Goal: Task Accomplishment & Management: Use online tool/utility

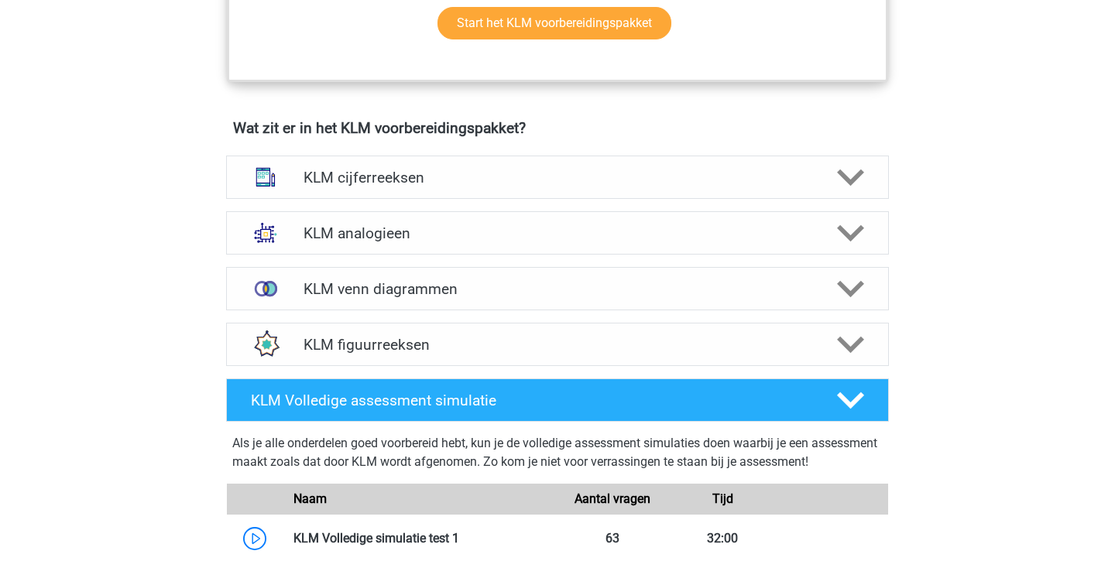
scroll to position [1007, 0]
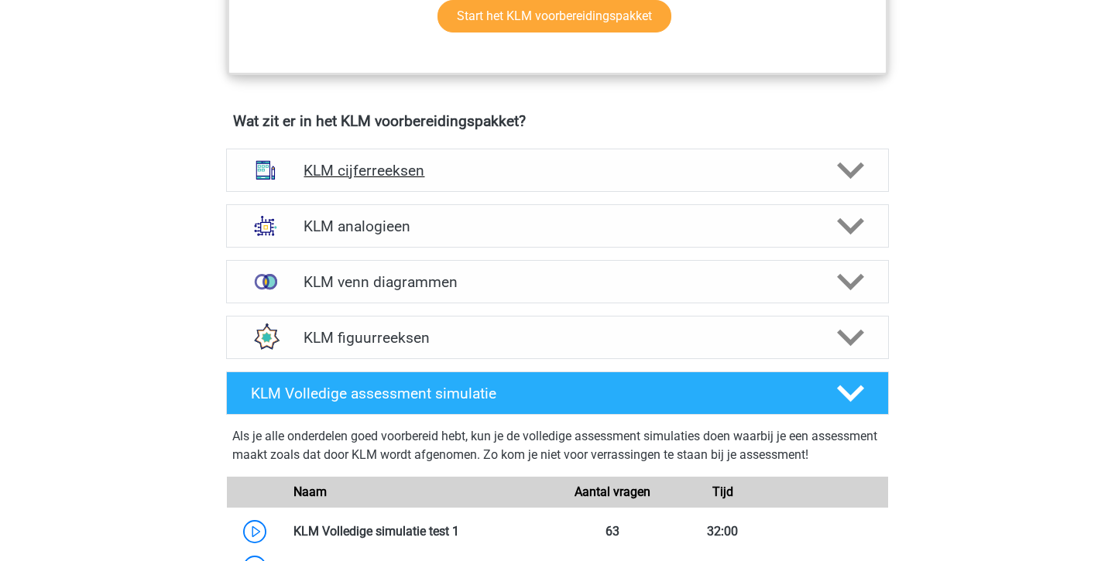
click at [305, 163] on h4 "KLM cijferreeksen" at bounding box center [557, 171] width 507 height 18
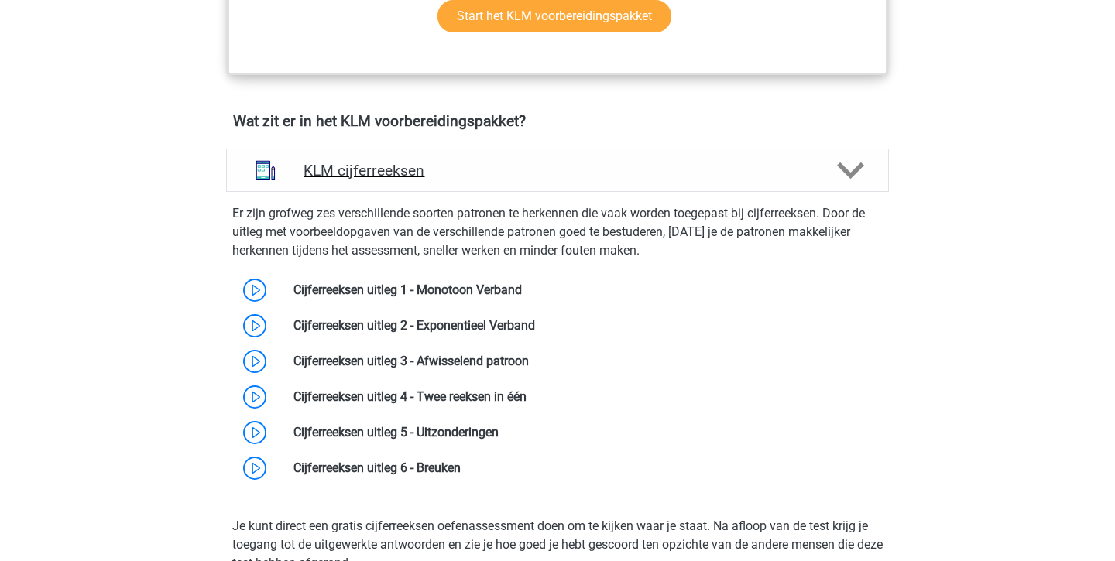
click at [305, 163] on h4 "KLM cijferreeksen" at bounding box center [557, 171] width 507 height 18
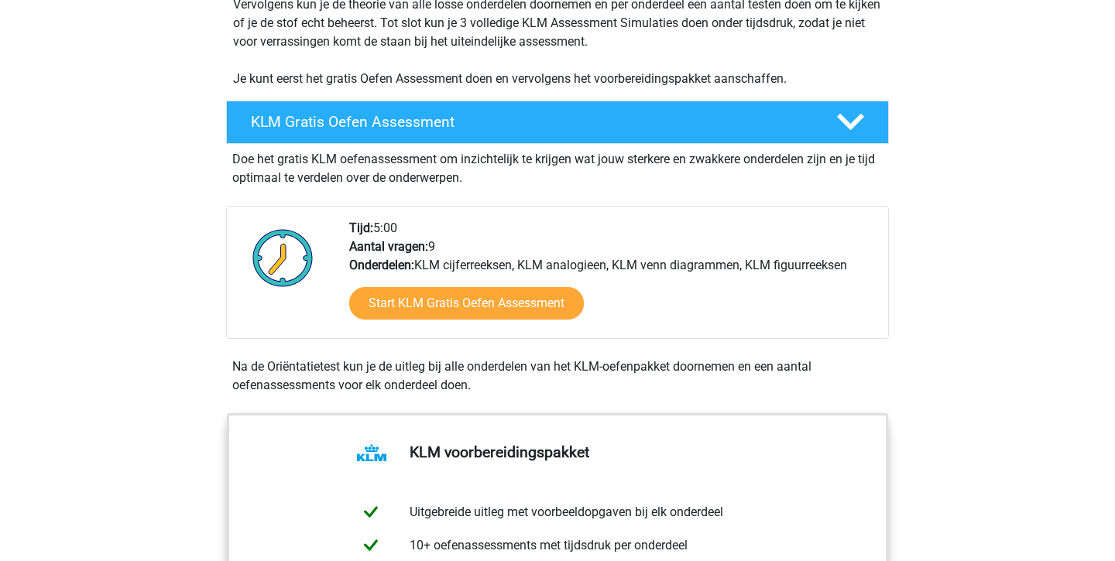
scroll to position [381, 0]
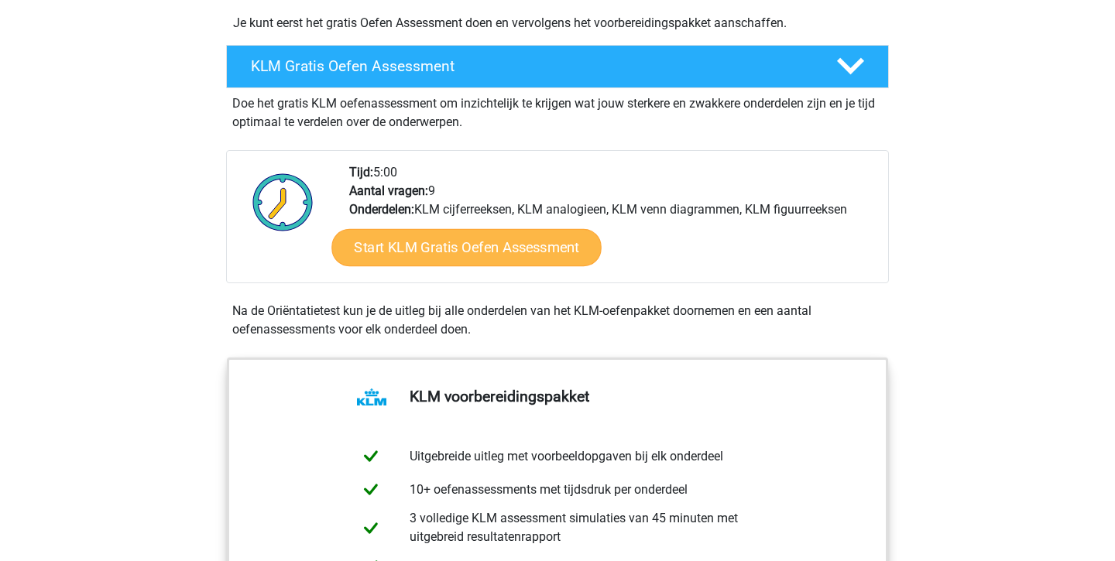
click at [527, 237] on link "Start KLM Gratis Oefen Assessment" at bounding box center [465, 246] width 269 height 37
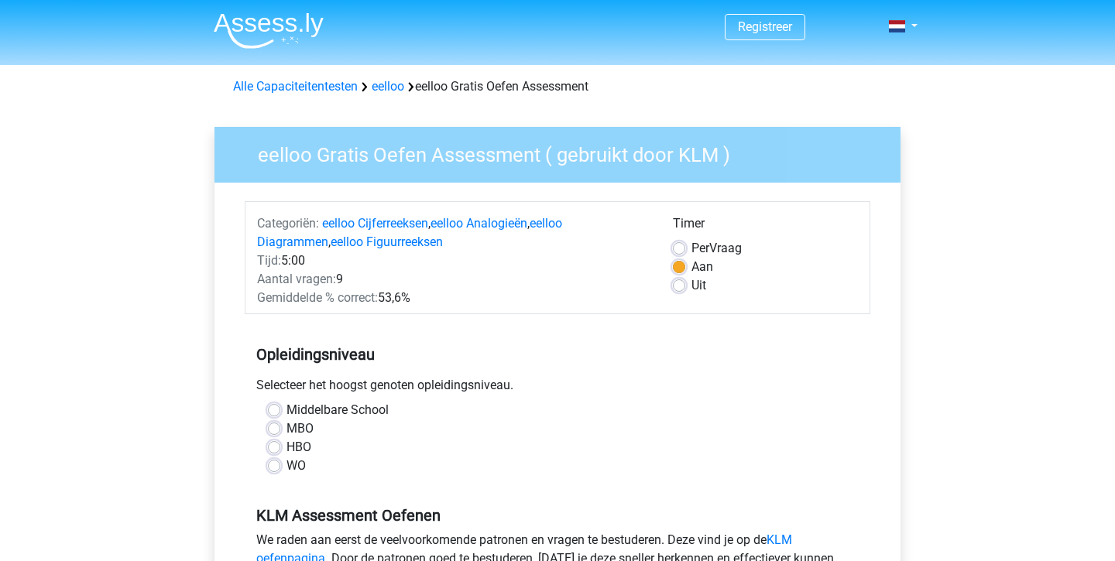
click at [287, 430] on label "MBO" at bounding box center [300, 429] width 27 height 19
click at [280, 430] on input "MBO" at bounding box center [274, 427] width 12 height 15
radio input "true"
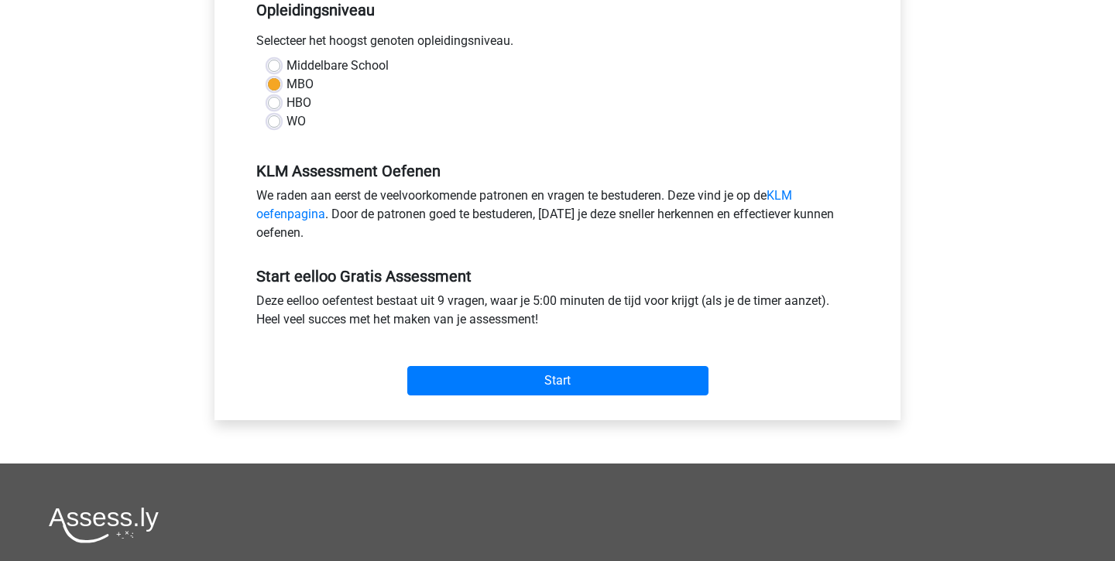
scroll to position [349, 0]
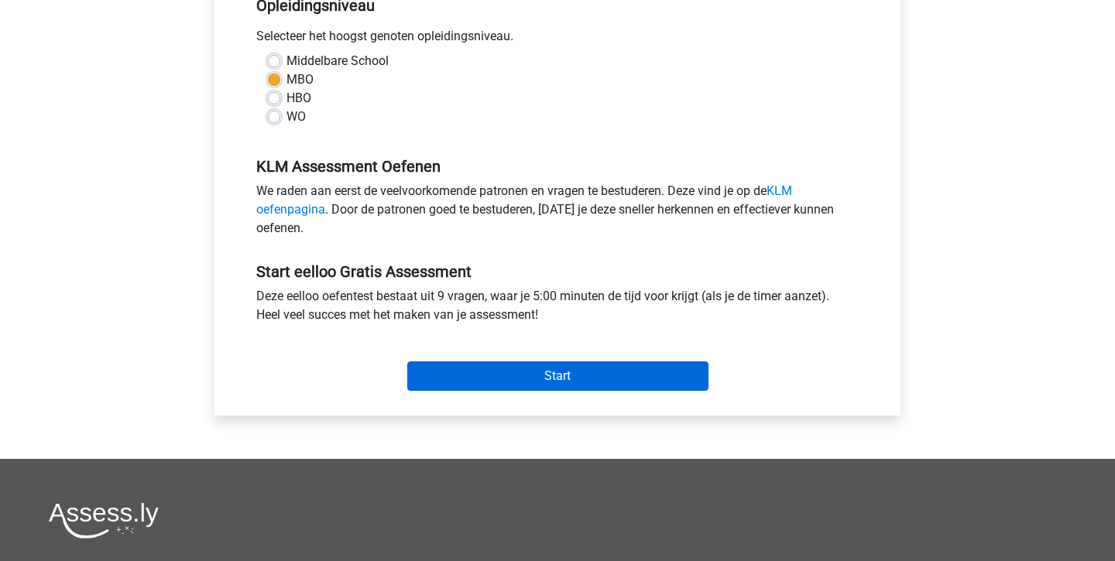
click at [510, 383] on input "Start" at bounding box center [557, 376] width 301 height 29
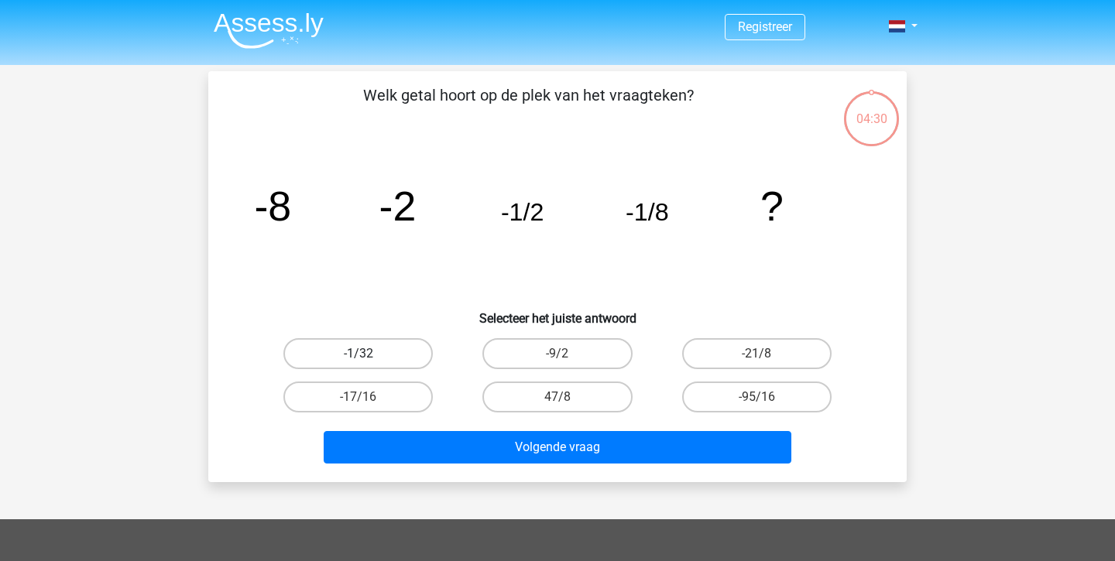
click at [386, 362] on label "-1/32" at bounding box center [357, 353] width 149 height 31
click at [369, 362] on input "-1/32" at bounding box center [364, 359] width 10 height 10
radio input "true"
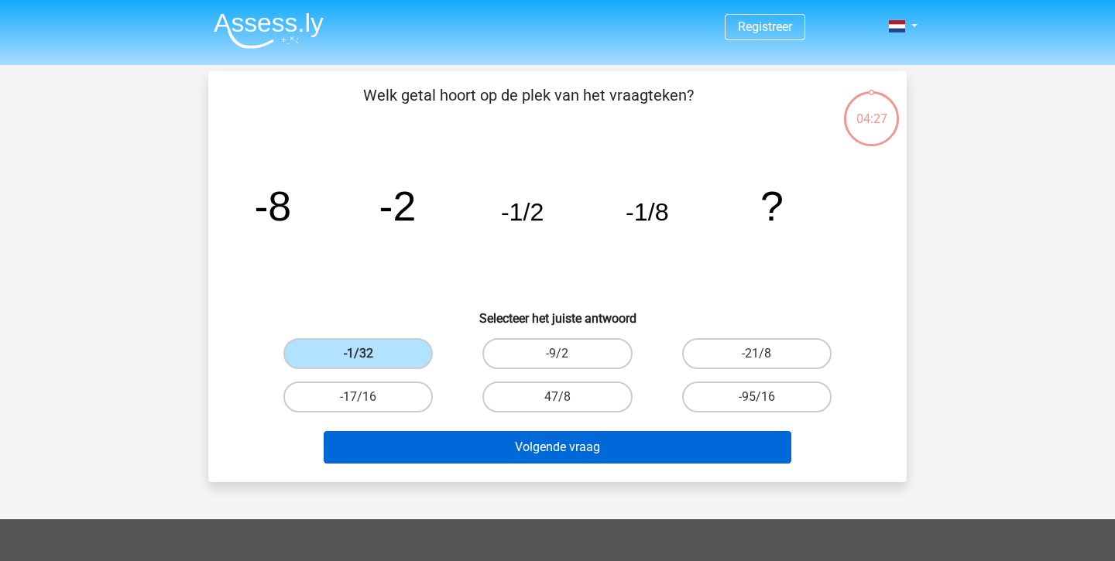
click at [519, 459] on button "Volgende vraag" at bounding box center [558, 447] width 468 height 33
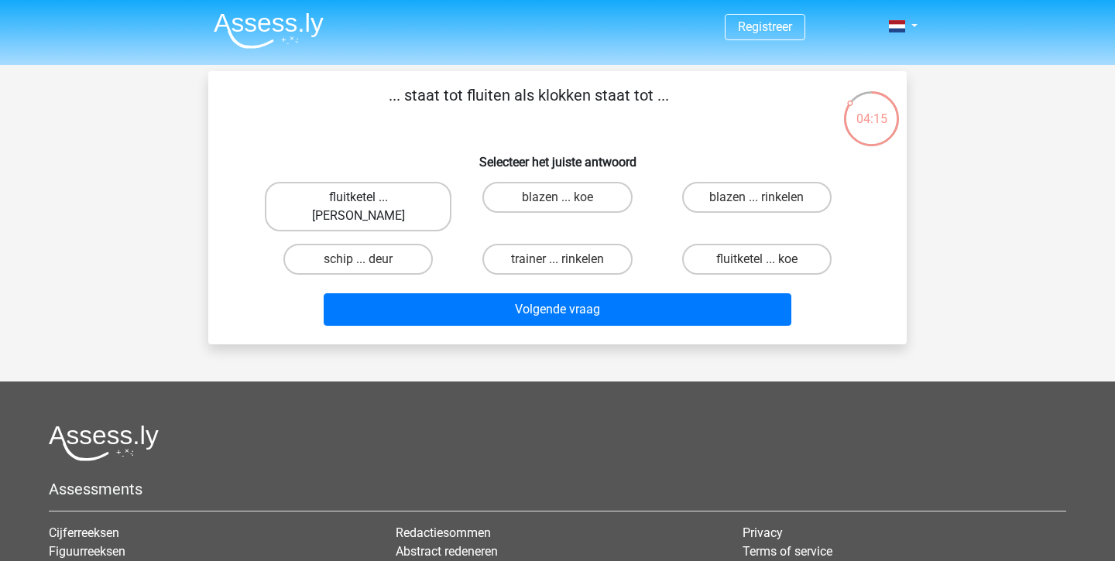
click at [390, 192] on label "fluitketel ... luiden" at bounding box center [358, 207] width 187 height 50
click at [369, 197] on input "fluitketel ... luiden" at bounding box center [364, 202] width 10 height 10
radio input "true"
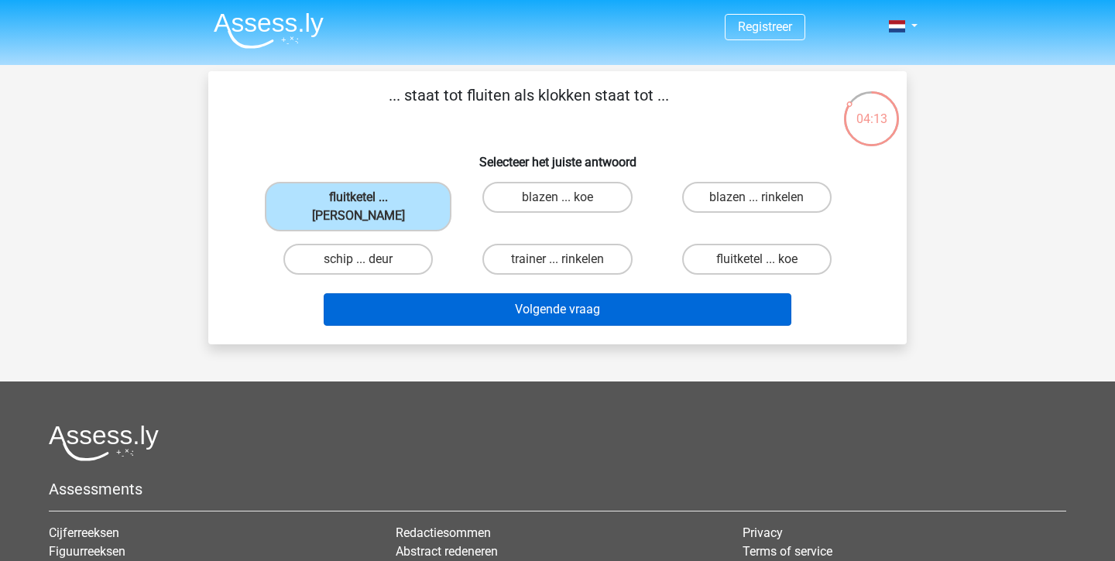
click at [488, 300] on button "Volgende vraag" at bounding box center [558, 309] width 468 height 33
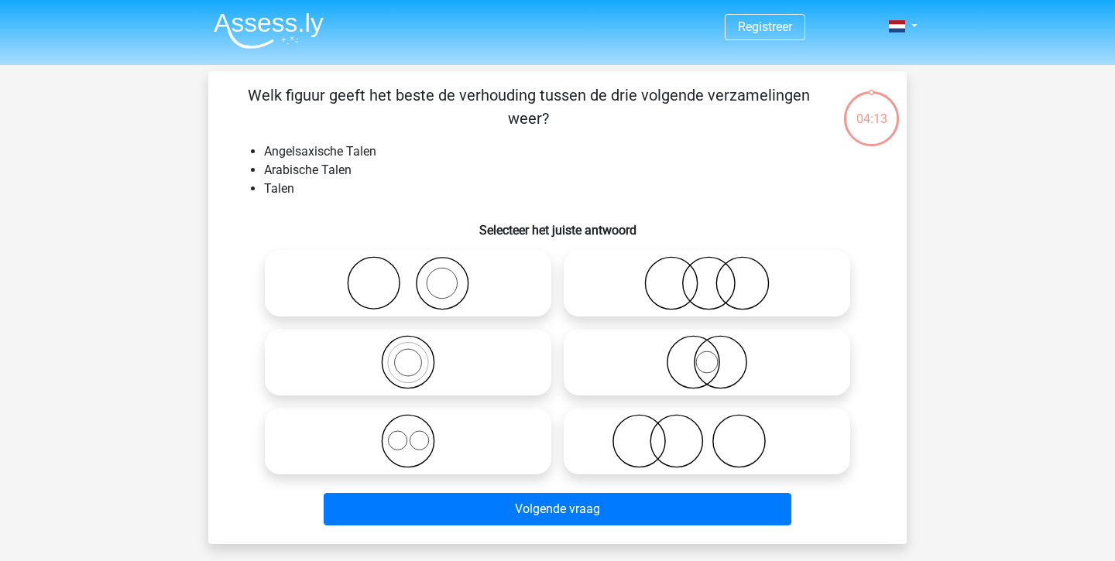
scroll to position [71, 0]
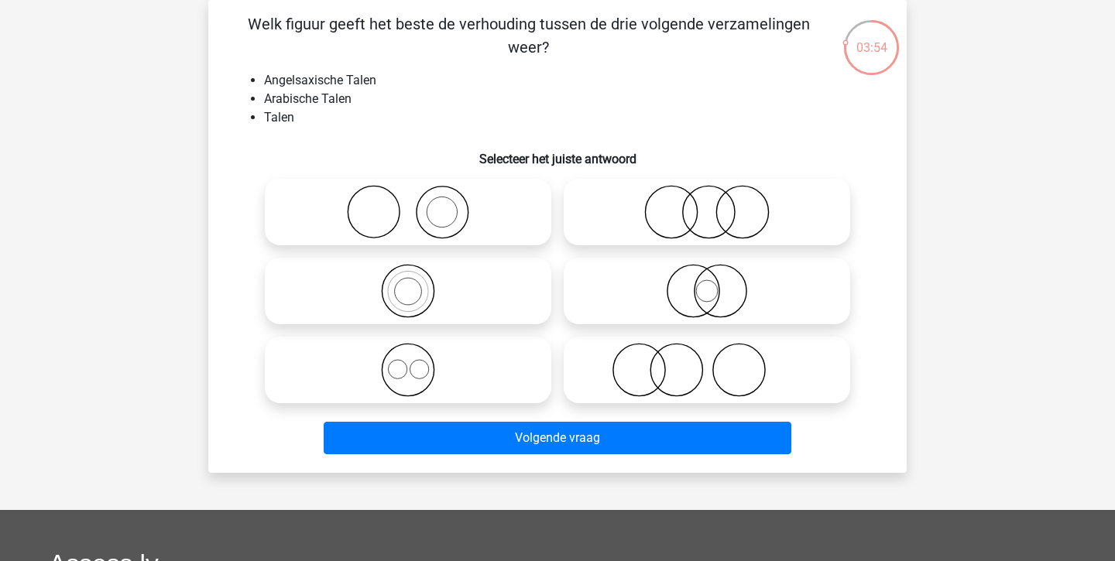
click at [239, 180] on div at bounding box center [557, 291] width 649 height 237
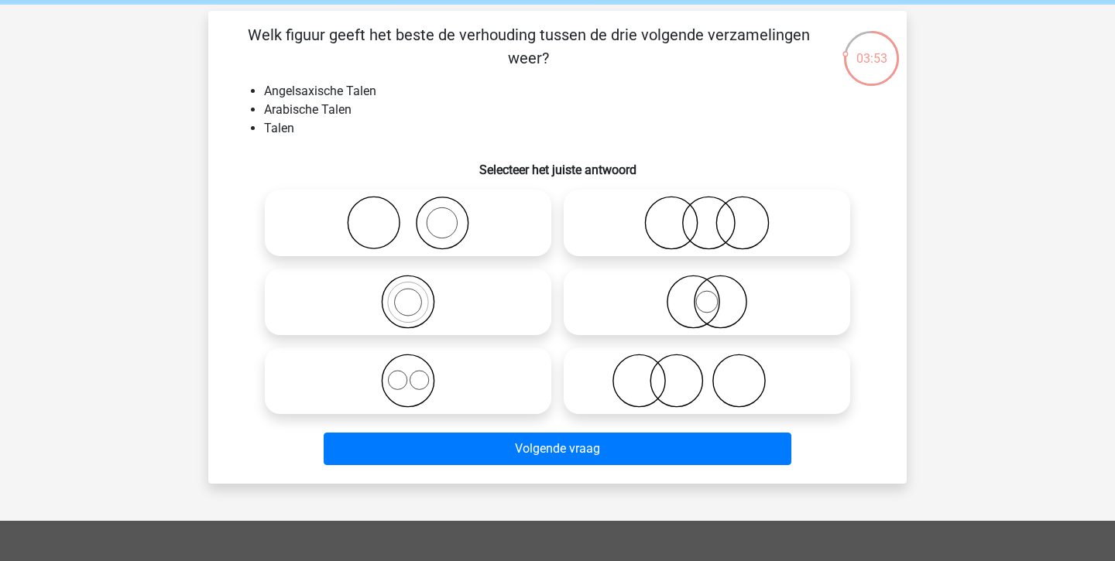
scroll to position [57, 0]
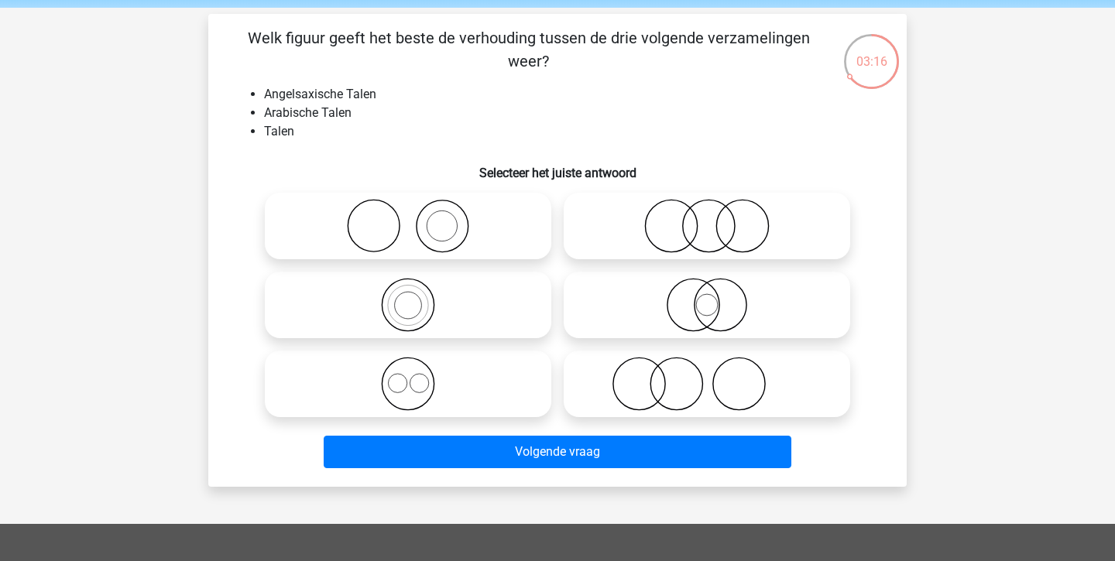
click at [638, 314] on icon at bounding box center [707, 305] width 274 height 54
click at [707, 297] on input "radio" at bounding box center [712, 292] width 10 height 10
radio input "true"
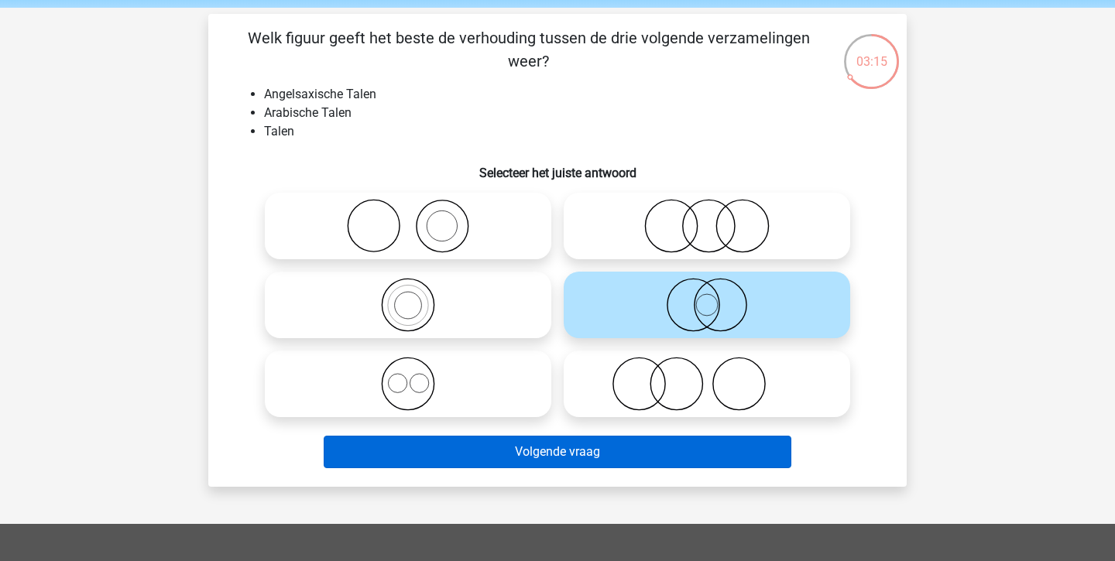
click at [606, 453] on button "Volgende vraag" at bounding box center [558, 452] width 468 height 33
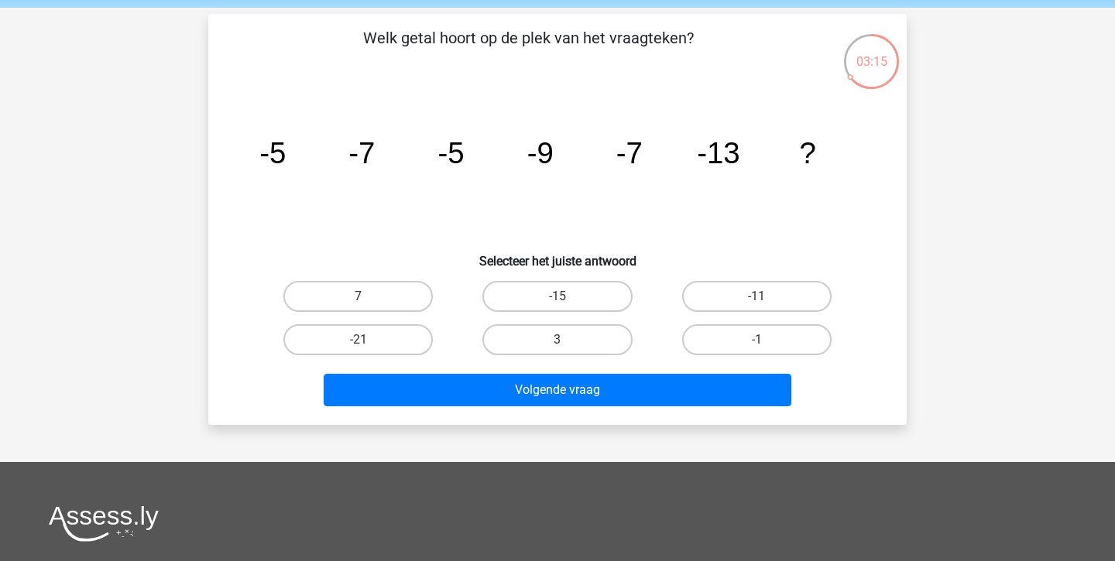
scroll to position [71, 0]
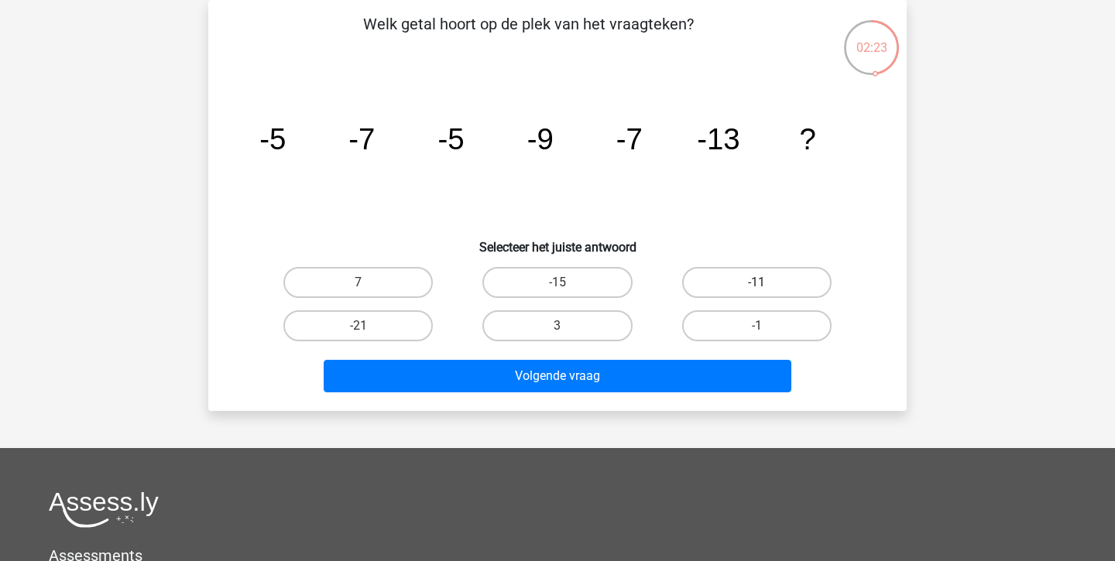
click at [726, 276] on label "-11" at bounding box center [756, 282] width 149 height 31
click at [757, 283] on input "-11" at bounding box center [762, 288] width 10 height 10
radio input "true"
click at [650, 393] on div "Volgende vraag" at bounding box center [558, 379] width 598 height 39
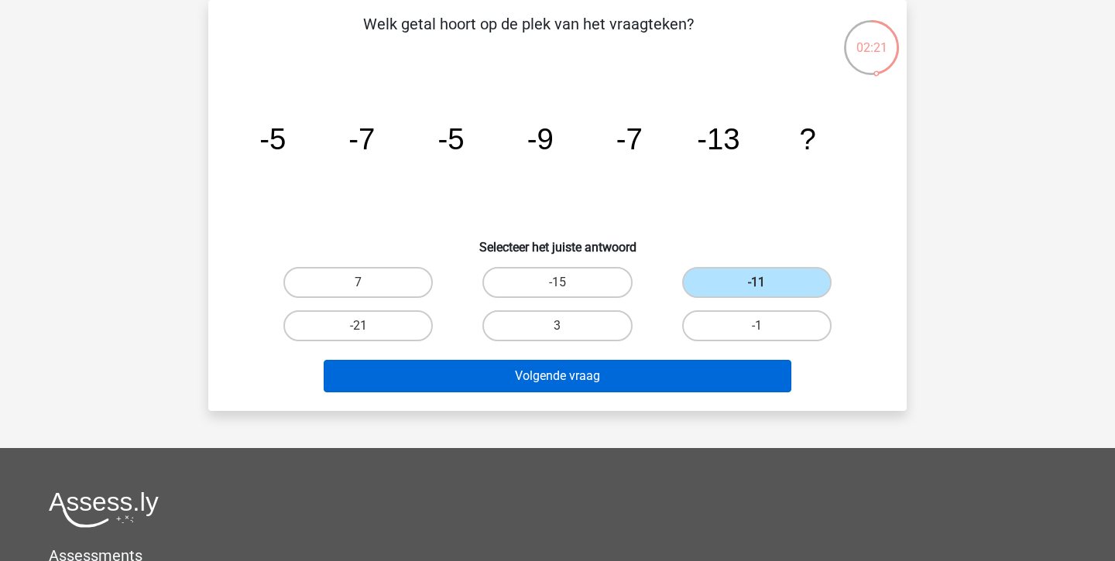
click at [664, 371] on button "Volgende vraag" at bounding box center [558, 376] width 468 height 33
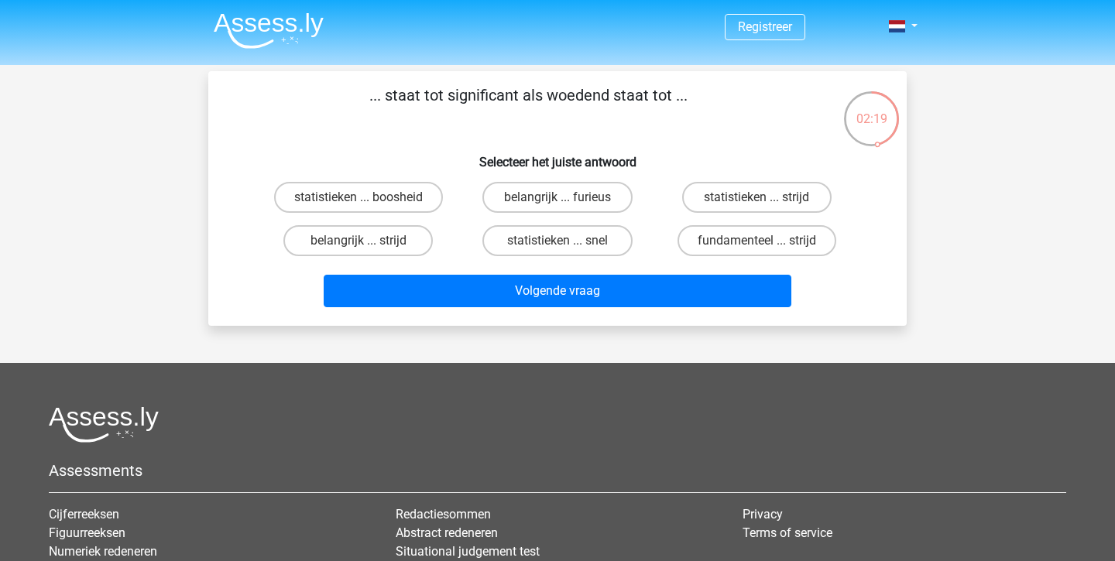
scroll to position [0, 0]
click at [588, 198] on label "belangrijk ... furieus" at bounding box center [556, 197] width 149 height 31
click at [568, 198] on input "belangrijk ... furieus" at bounding box center [563, 202] width 10 height 10
radio input "true"
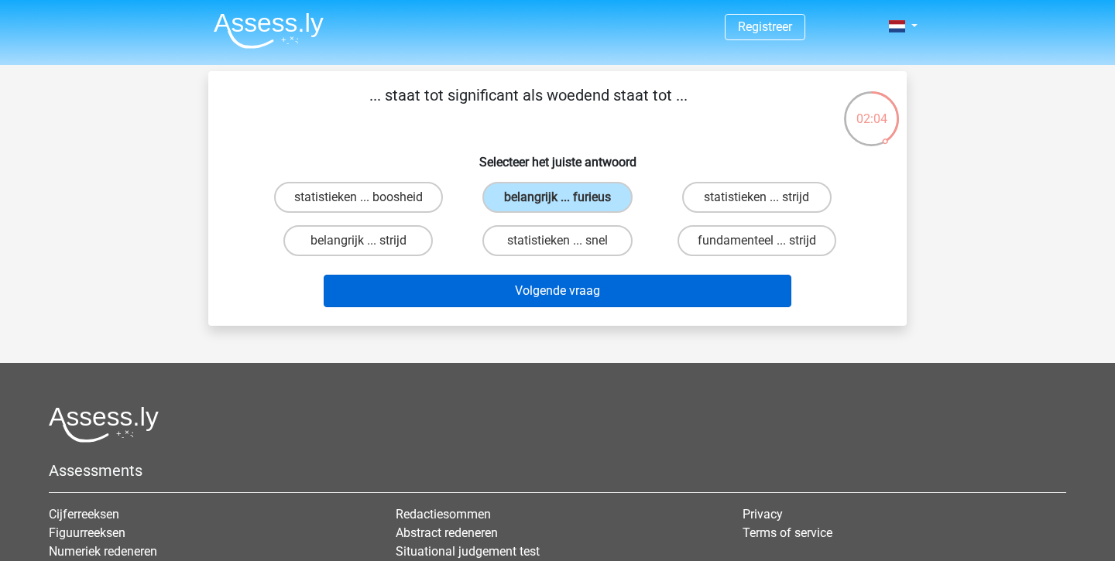
click at [619, 290] on button "Volgende vraag" at bounding box center [558, 291] width 468 height 33
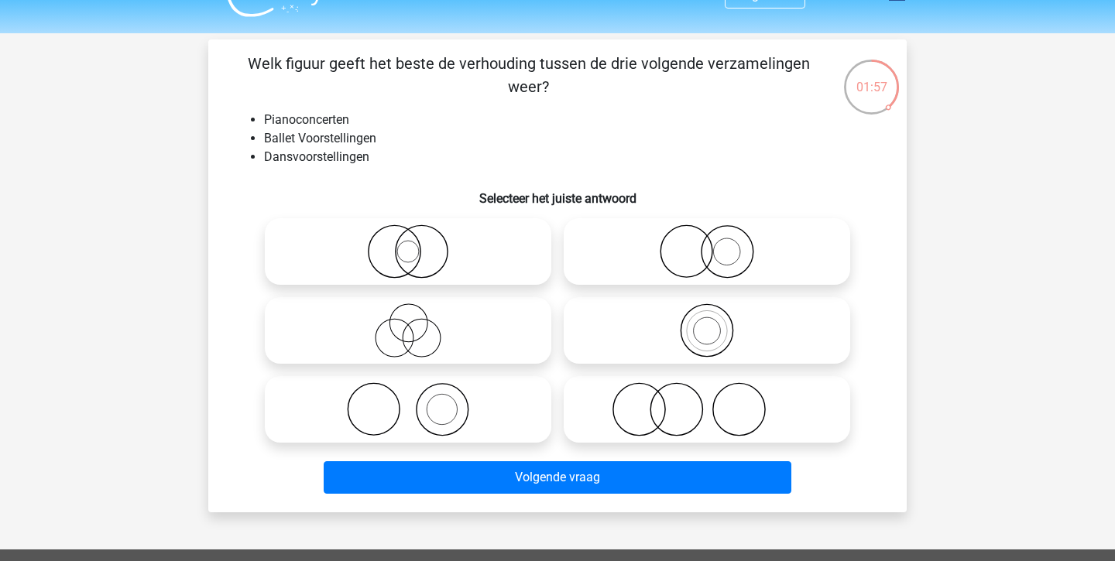
scroll to position [50, 0]
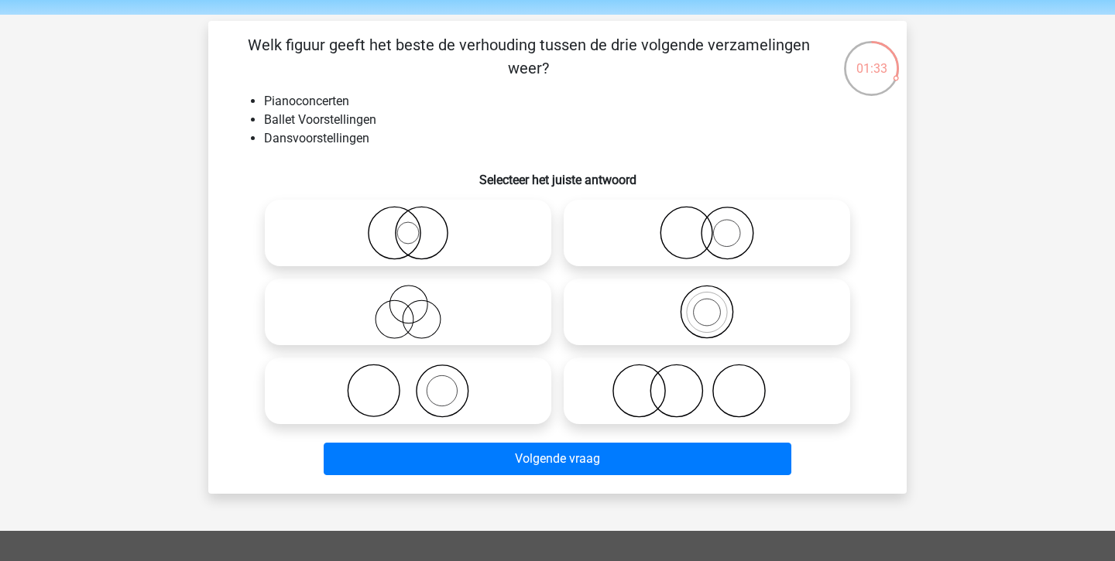
click at [688, 256] on icon at bounding box center [707, 233] width 274 height 54
click at [707, 225] on input "radio" at bounding box center [712, 220] width 10 height 10
radio input "true"
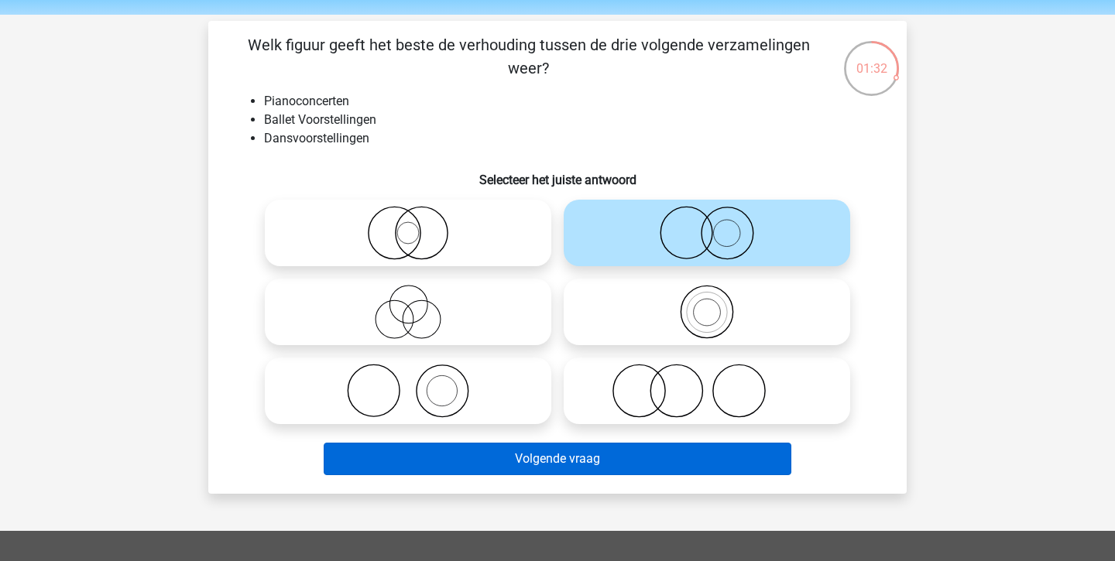
click at [638, 466] on button "Volgende vraag" at bounding box center [558, 459] width 468 height 33
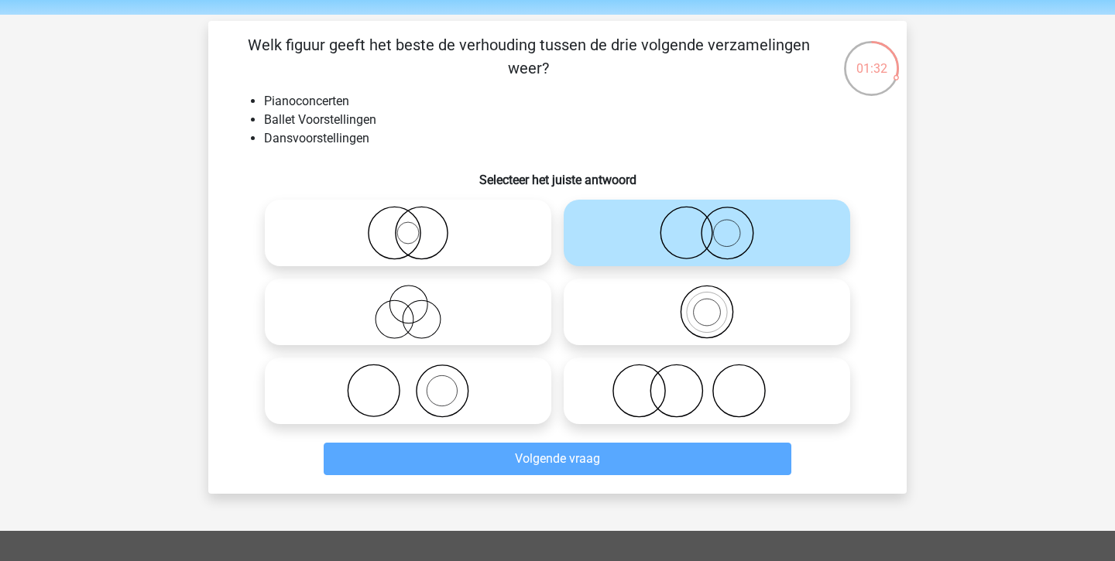
scroll to position [71, 0]
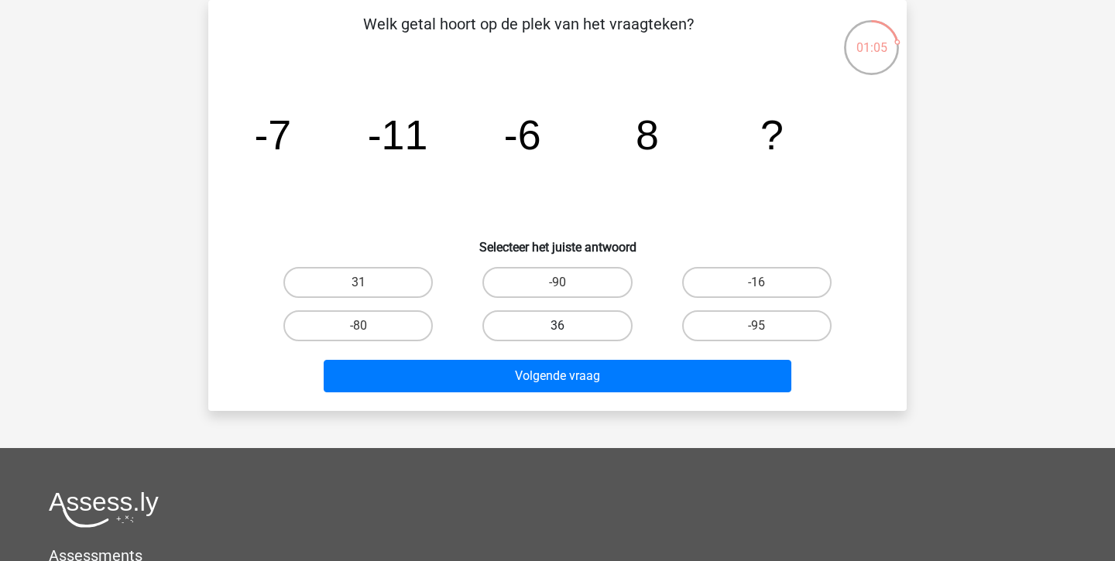
click at [588, 328] on label "36" at bounding box center [556, 326] width 149 height 31
click at [568, 328] on input "36" at bounding box center [563, 331] width 10 height 10
radio input "true"
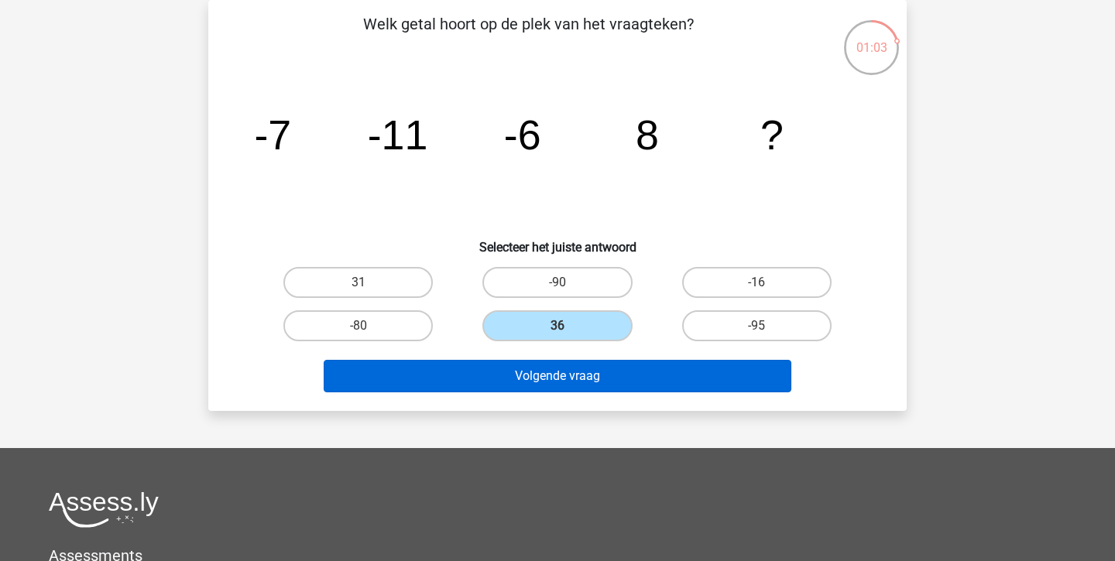
click at [567, 367] on button "Volgende vraag" at bounding box center [558, 376] width 468 height 33
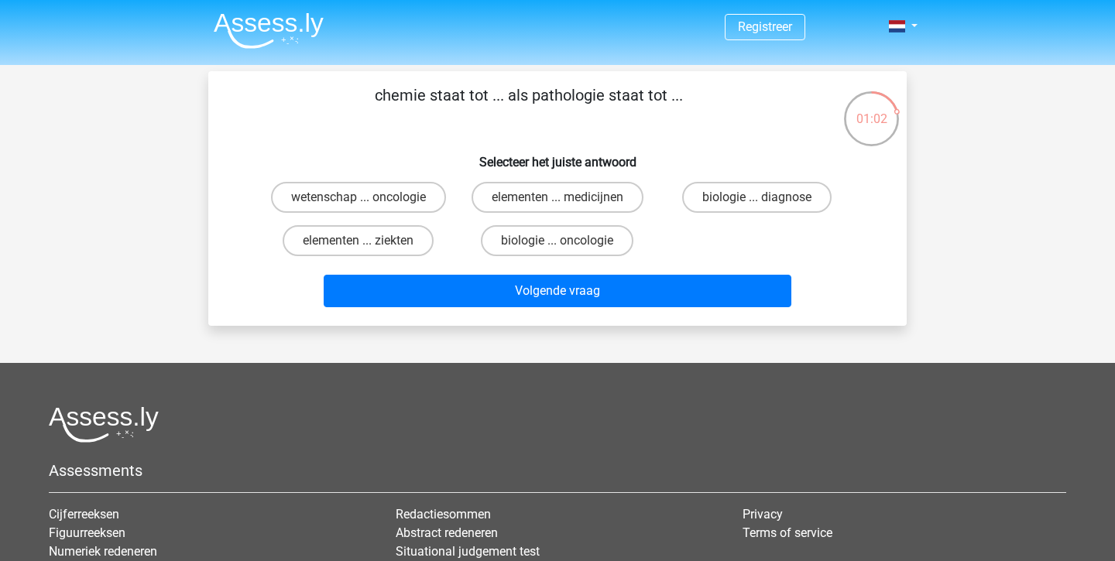
scroll to position [0, 0]
click at [421, 237] on label "elementen ... ziekten" at bounding box center [358, 240] width 151 height 31
click at [369, 241] on input "elementen ... ziekten" at bounding box center [364, 246] width 10 height 10
radio input "true"
click at [448, 270] on div "Volgende vraag" at bounding box center [557, 288] width 649 height 51
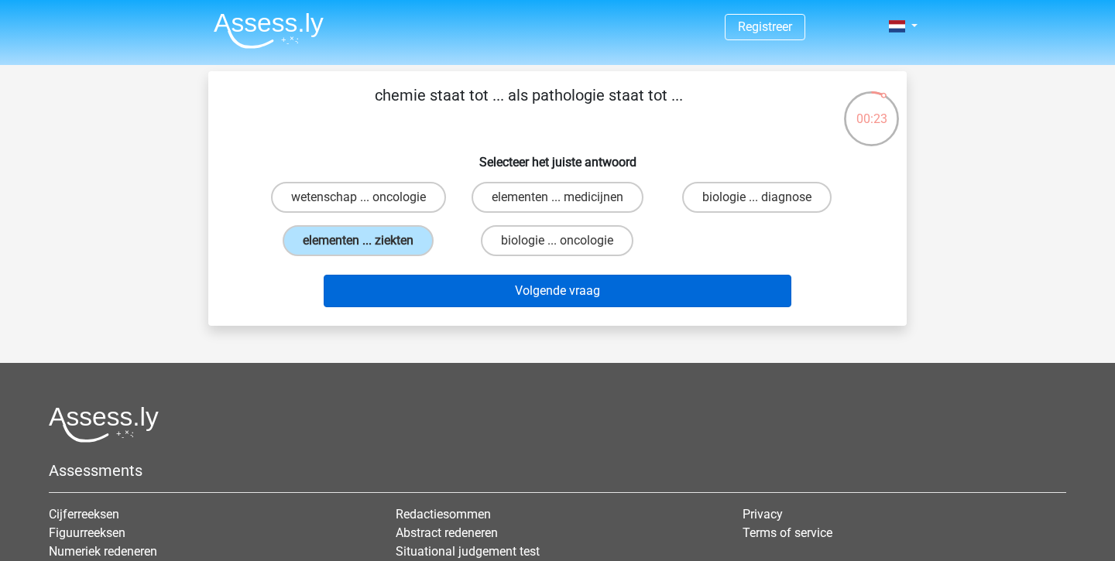
click at [462, 290] on button "Volgende vraag" at bounding box center [558, 291] width 468 height 33
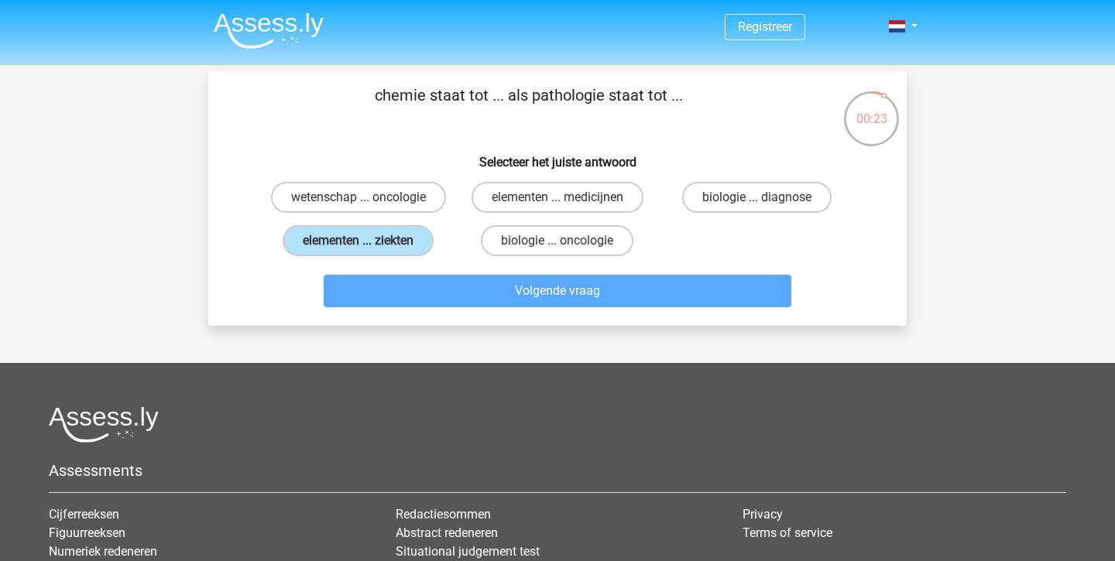
scroll to position [71, 0]
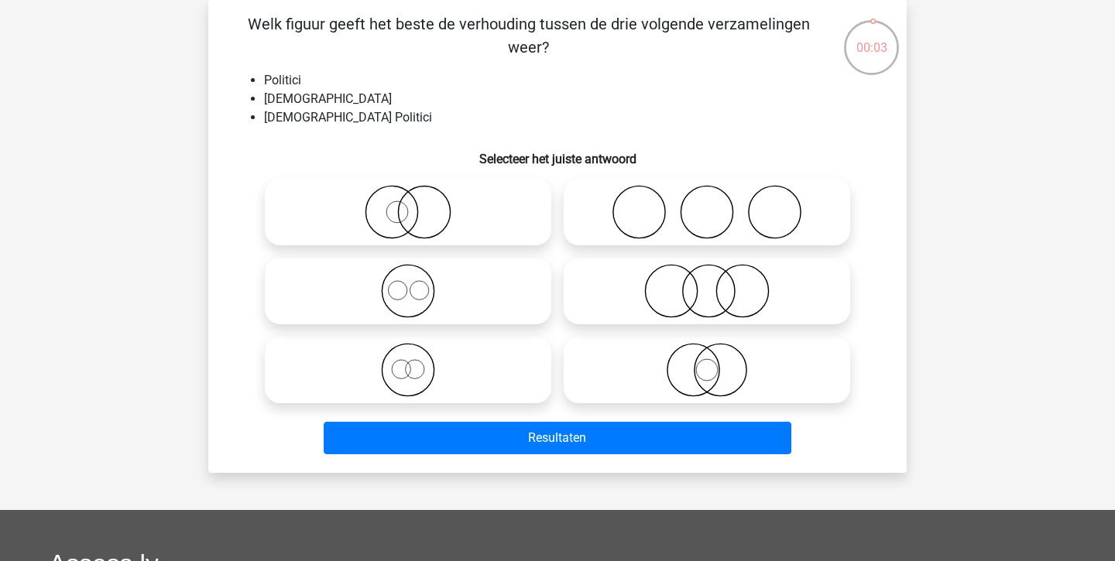
click at [438, 370] on icon at bounding box center [408, 370] width 274 height 54
click at [418, 362] on input "radio" at bounding box center [413, 357] width 10 height 10
radio input "true"
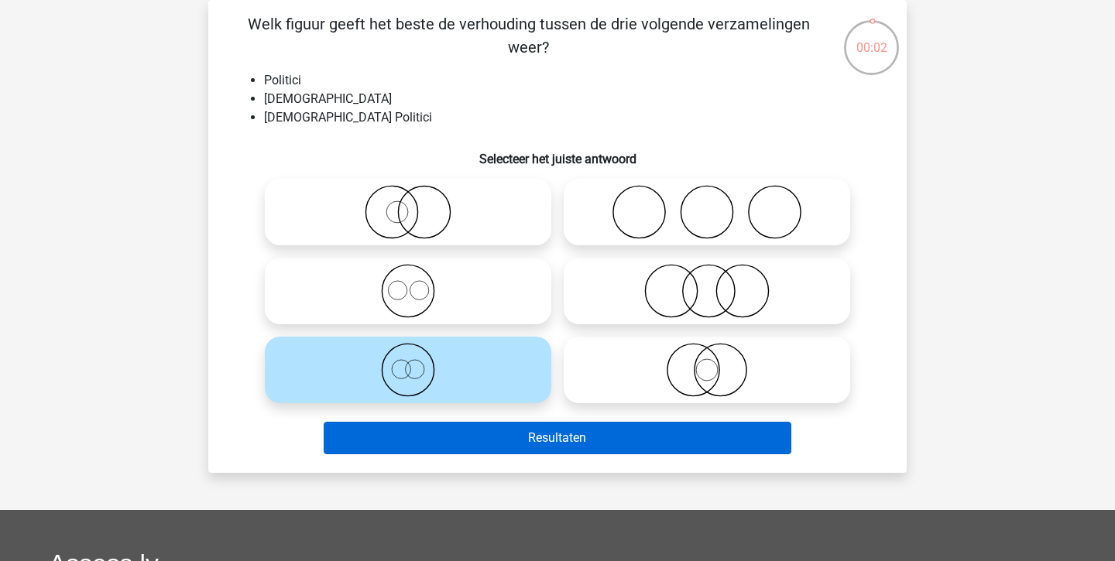
click at [456, 451] on button "Resultaten" at bounding box center [558, 438] width 468 height 33
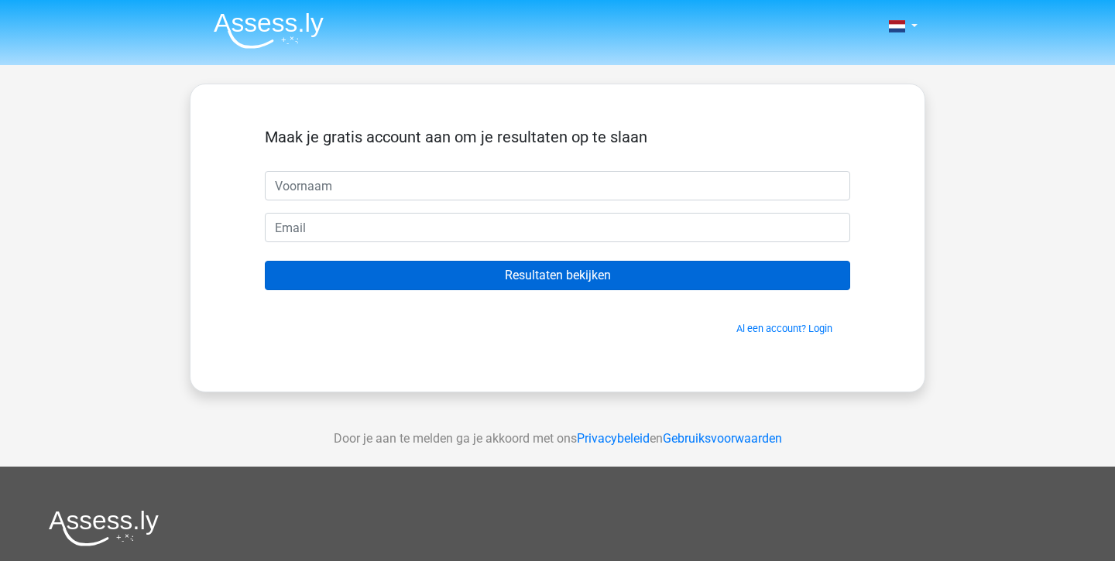
click at [517, 264] on input "Resultaten bekijken" at bounding box center [557, 275] width 585 height 29
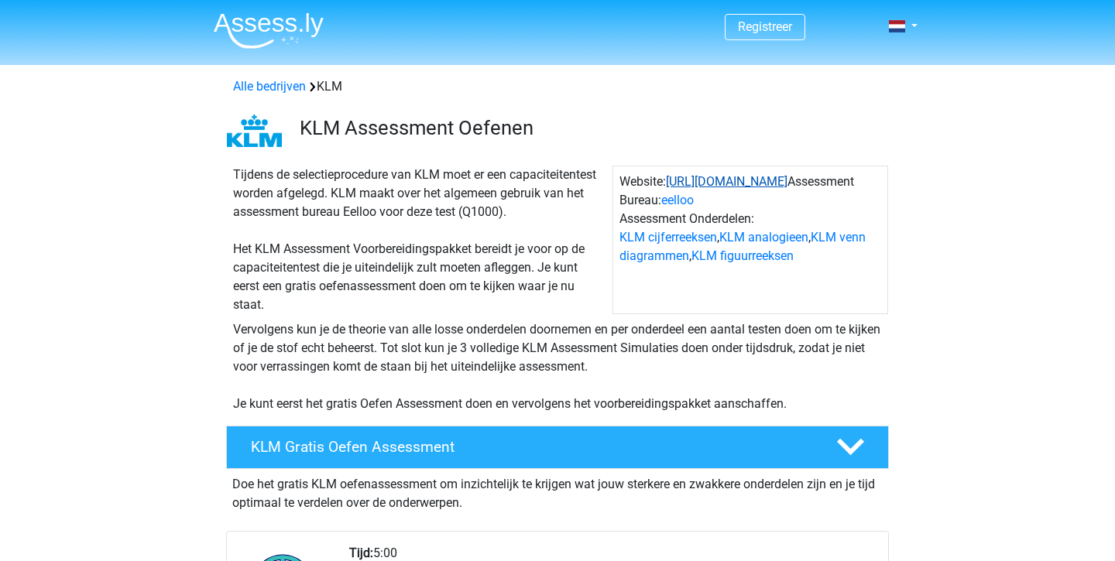
click at [716, 179] on link "https://www.klm.nl/" at bounding box center [727, 181] width 122 height 15
click at [678, 239] on link "KLM cijferreeksen" at bounding box center [669, 237] width 98 height 15
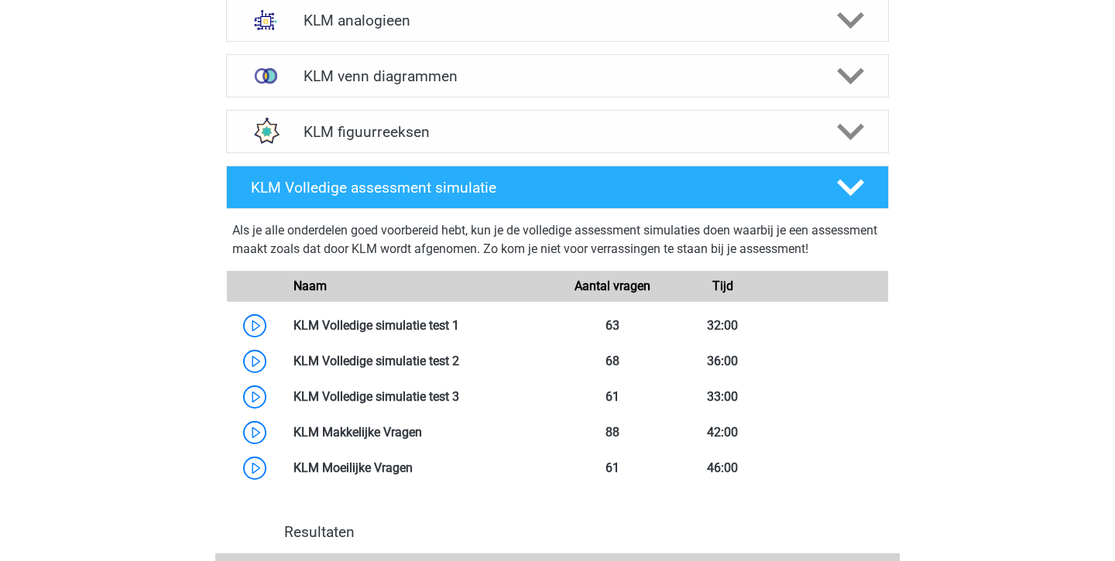
scroll to position [1231, 0]
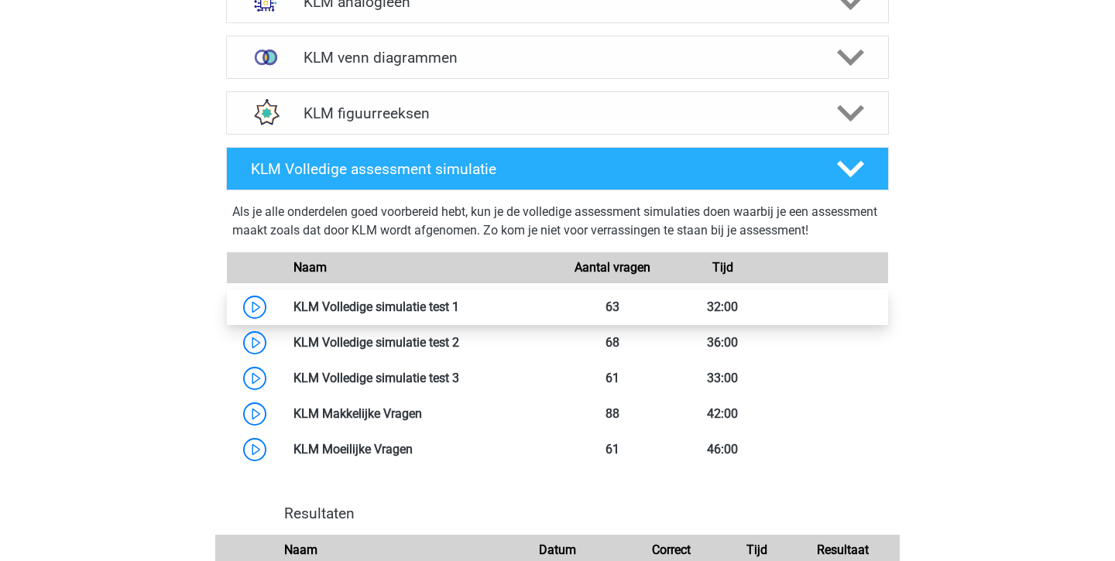
click at [459, 300] on link at bounding box center [459, 307] width 0 height 15
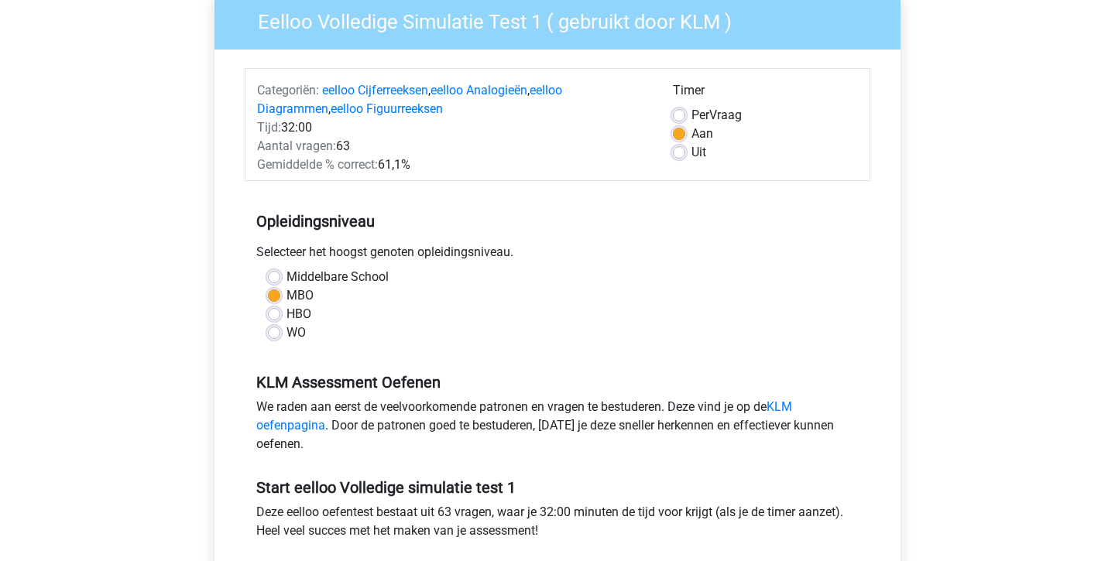
scroll to position [116, 0]
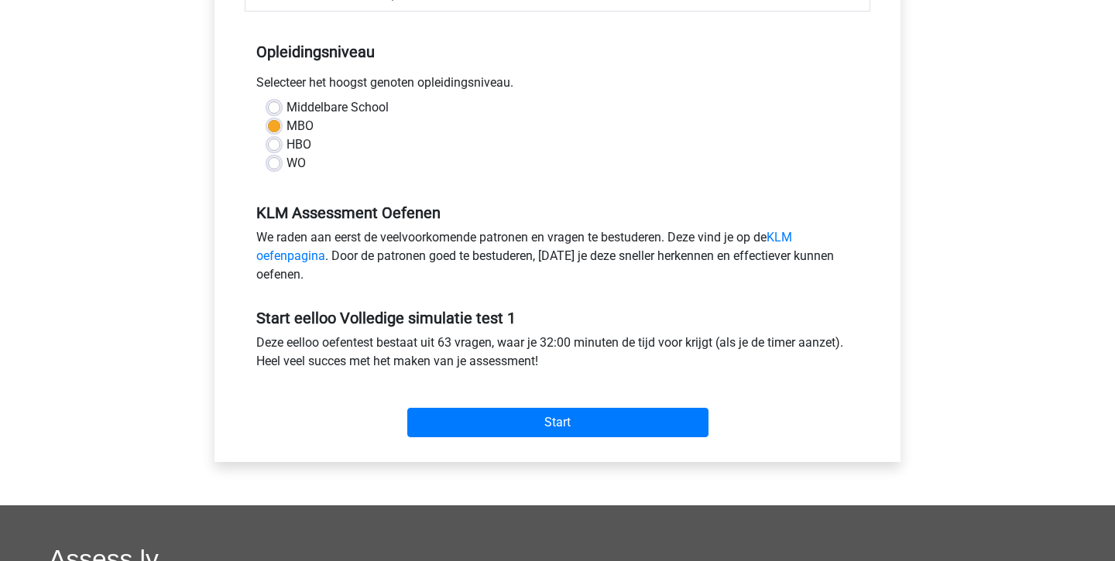
scroll to position [321, 0]
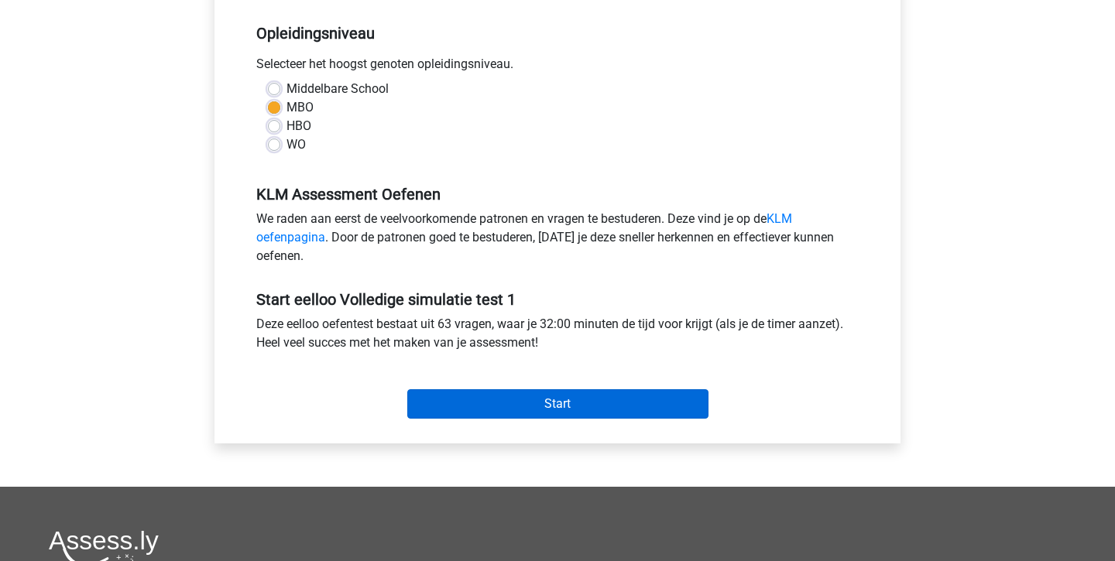
click at [462, 416] on input "Start" at bounding box center [557, 404] width 301 height 29
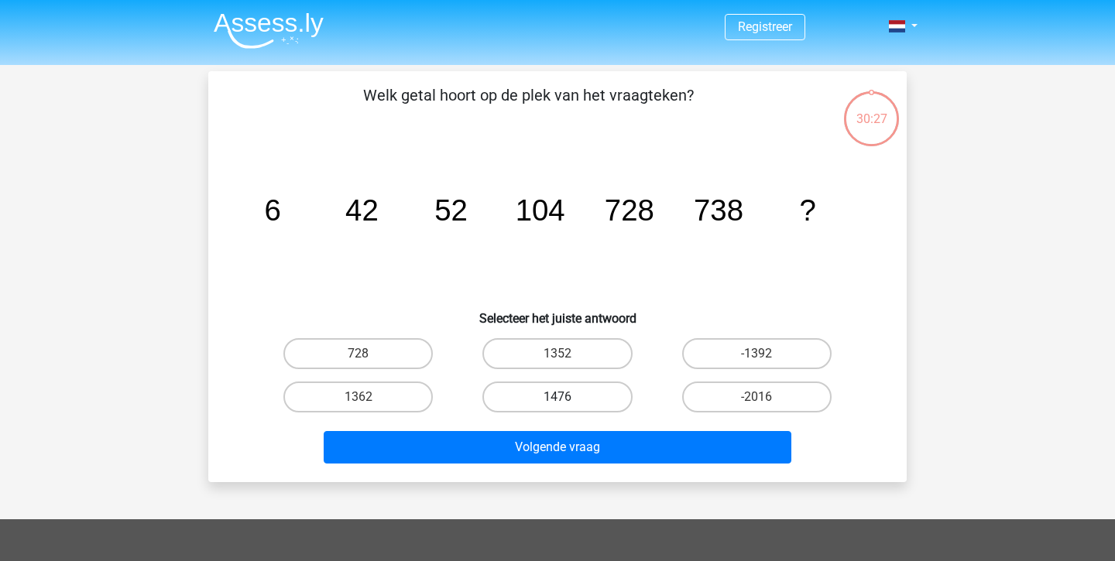
click at [558, 393] on label "1476" at bounding box center [556, 397] width 149 height 31
click at [558, 397] on input "1476" at bounding box center [563, 402] width 10 height 10
radio input "true"
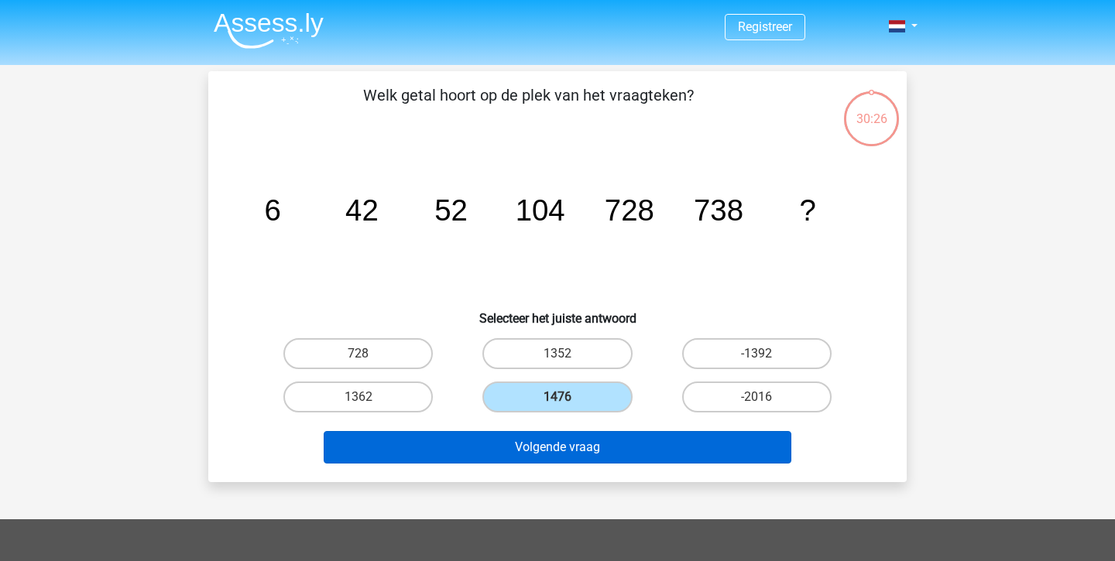
click at [587, 448] on button "Volgende vraag" at bounding box center [558, 447] width 468 height 33
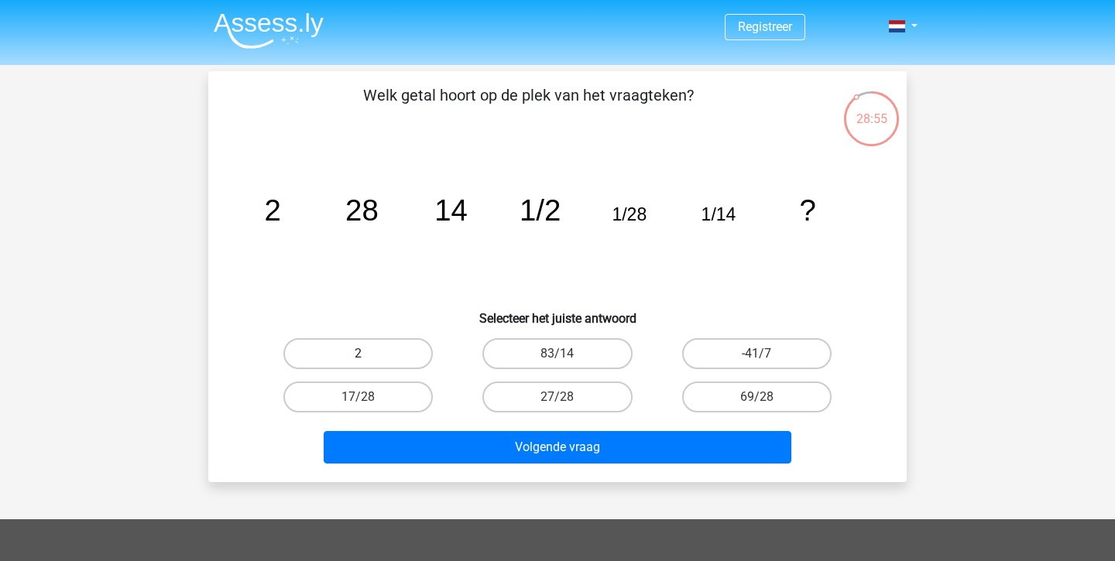
click at [403, 340] on label "2" at bounding box center [357, 353] width 149 height 31
click at [369, 354] on input "2" at bounding box center [364, 359] width 10 height 10
radio input "true"
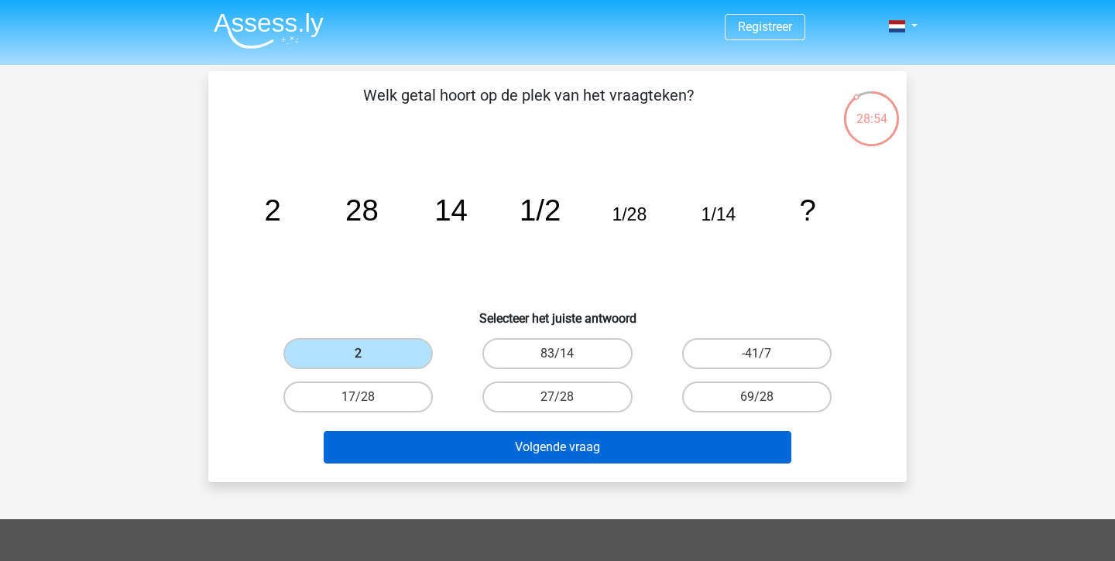
click at [478, 447] on button "Volgende vraag" at bounding box center [558, 447] width 468 height 33
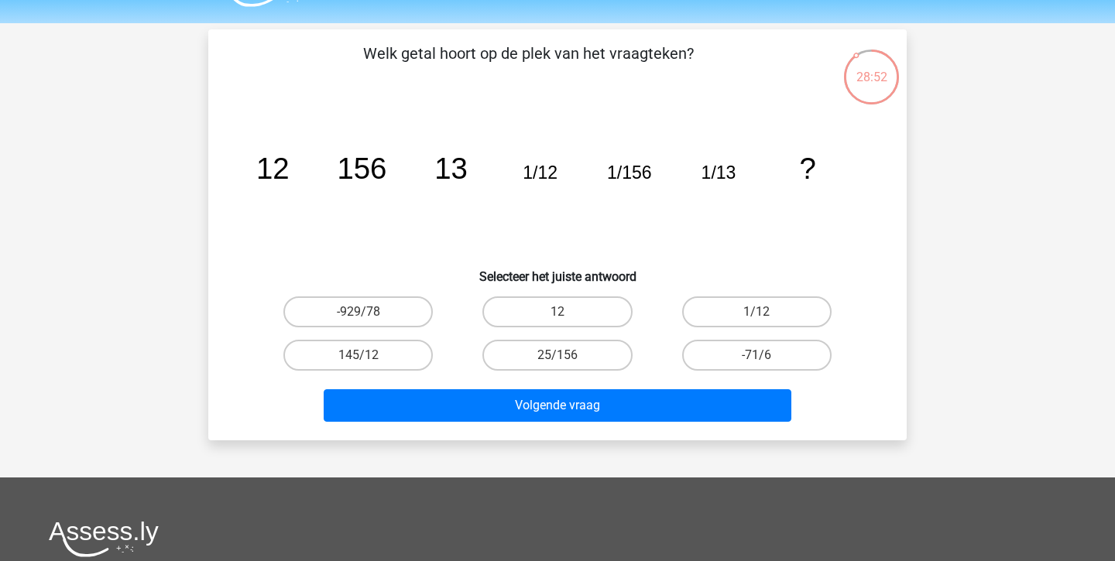
scroll to position [7, 0]
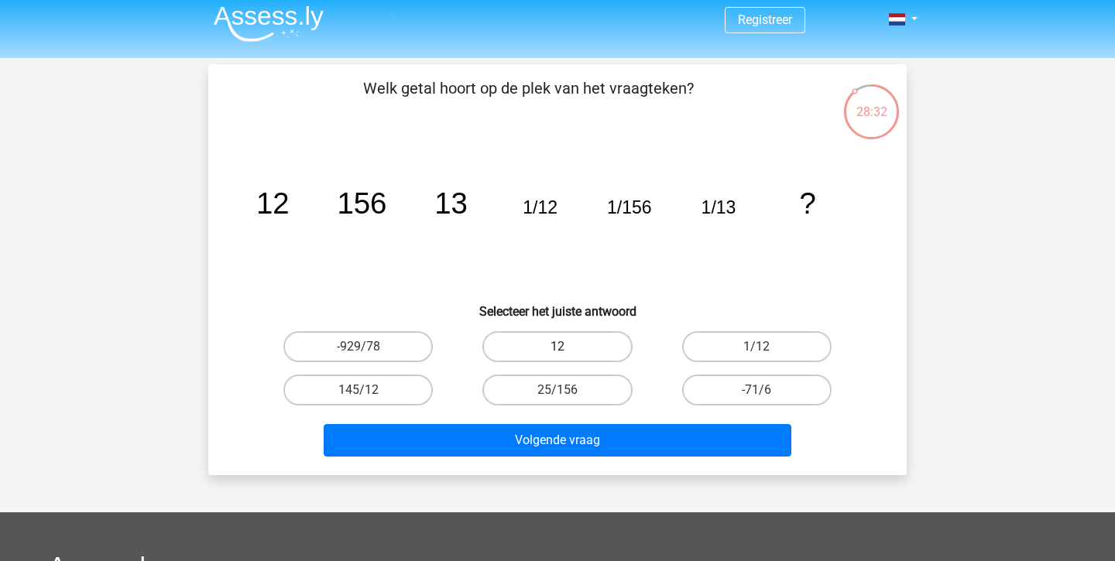
click at [549, 341] on label "12" at bounding box center [556, 346] width 149 height 31
click at [558, 347] on input "12" at bounding box center [563, 352] width 10 height 10
radio input "true"
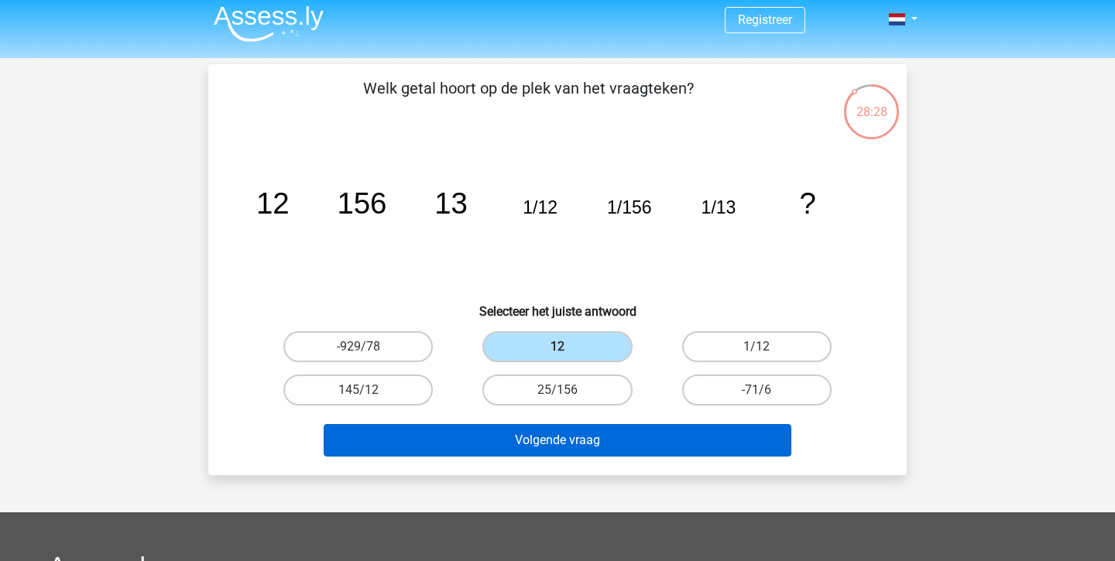
click at [544, 449] on button "Volgende vraag" at bounding box center [558, 440] width 468 height 33
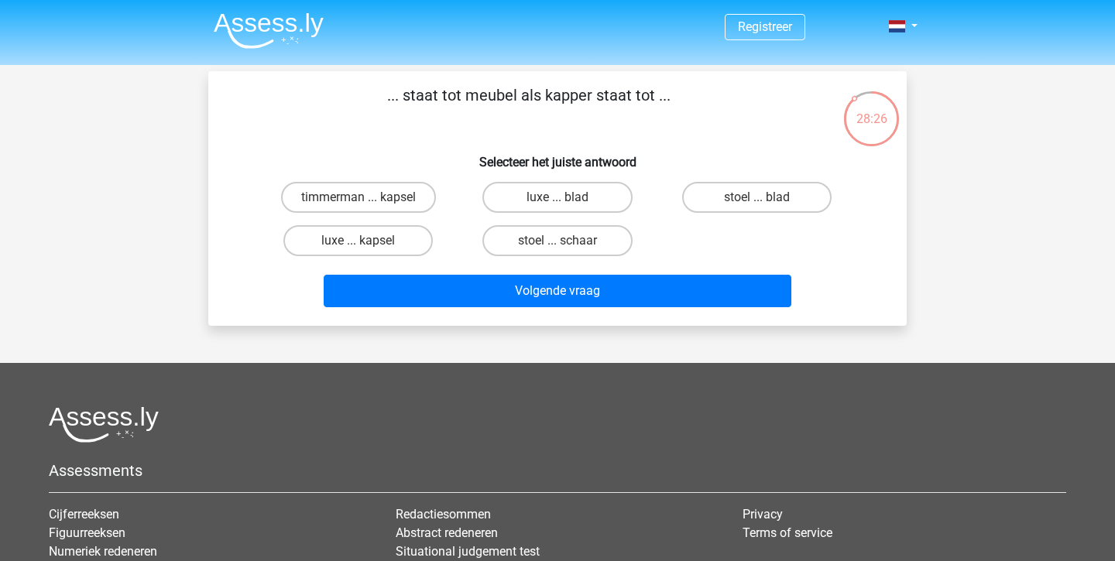
scroll to position [0, 0]
click at [399, 188] on label "timmerman ... kapsel" at bounding box center [358, 197] width 155 height 31
click at [369, 197] on input "timmerman ... kapsel" at bounding box center [364, 202] width 10 height 10
radio input "true"
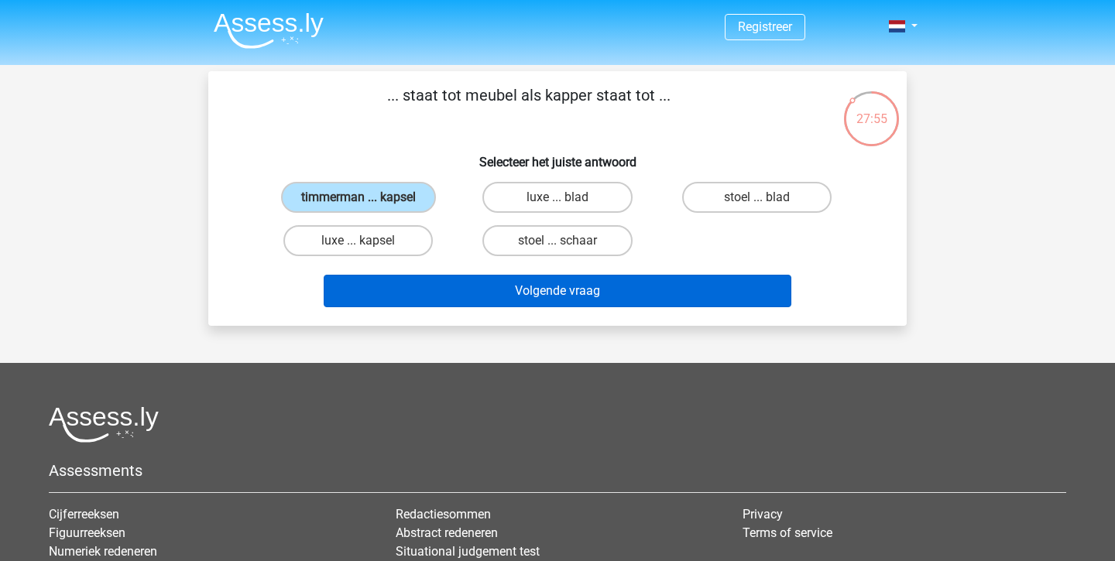
click at [498, 302] on button "Volgende vraag" at bounding box center [558, 291] width 468 height 33
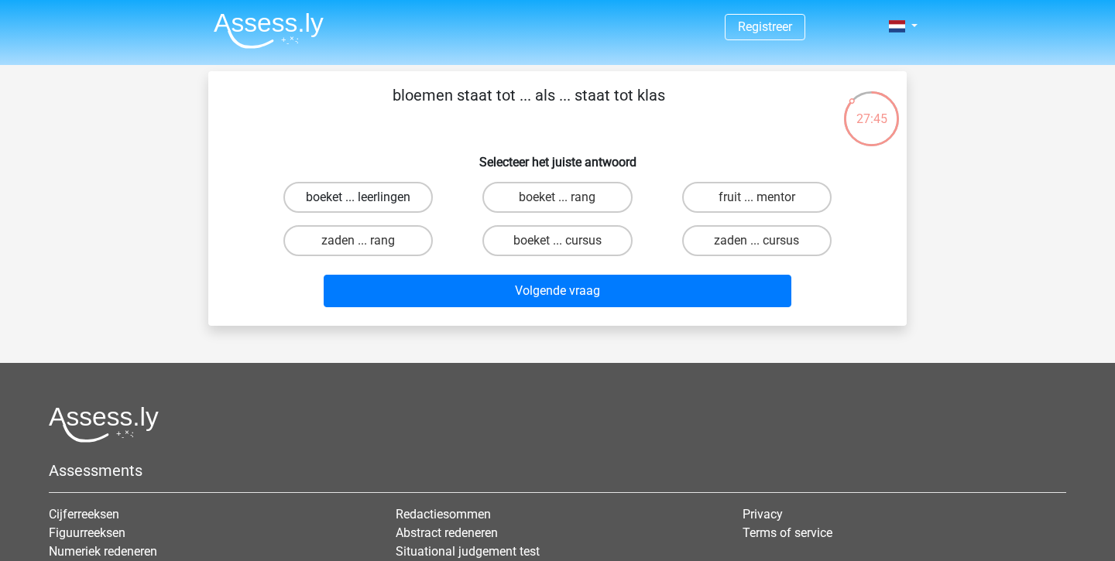
click at [413, 196] on label "boeket ... leerlingen" at bounding box center [357, 197] width 149 height 31
click at [369, 197] on input "boeket ... leerlingen" at bounding box center [364, 202] width 10 height 10
radio input "true"
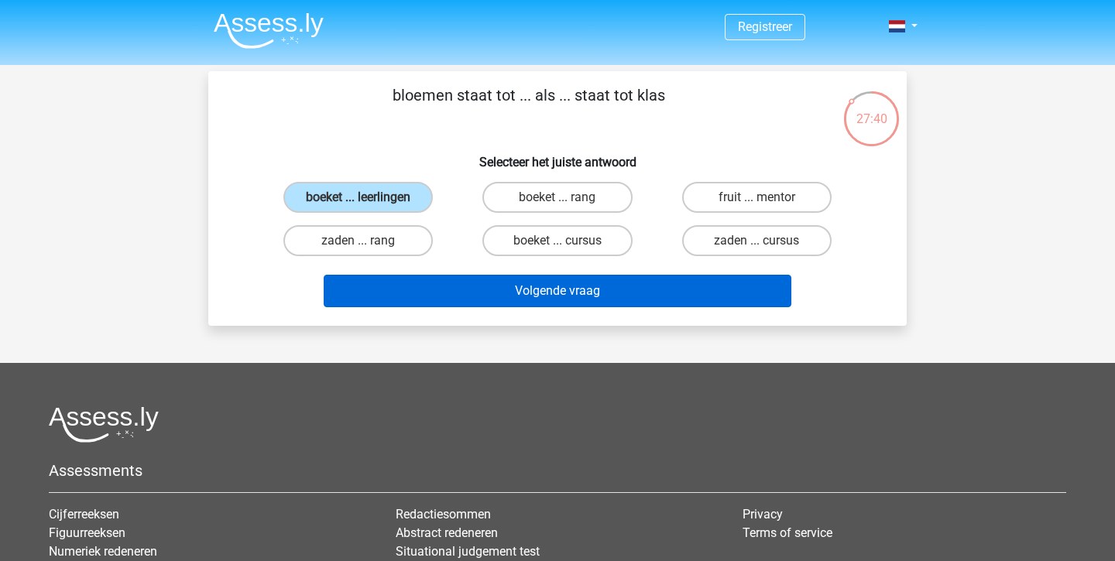
click at [537, 280] on button "Volgende vraag" at bounding box center [558, 291] width 468 height 33
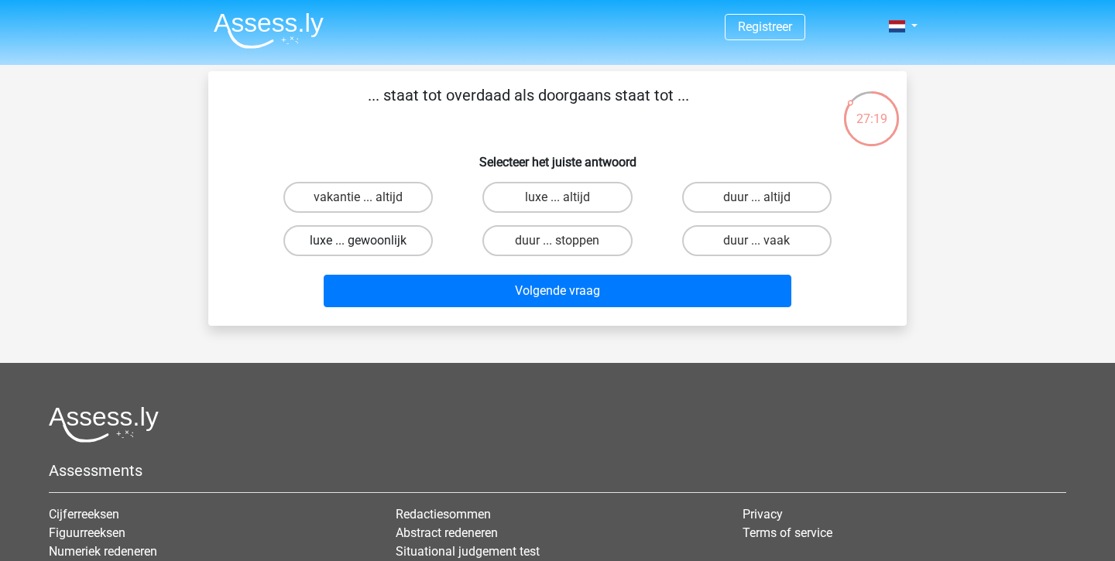
click at [379, 244] on label "luxe ... gewoonlijk" at bounding box center [357, 240] width 149 height 31
click at [369, 244] on input "luxe ... gewoonlijk" at bounding box center [364, 246] width 10 height 10
radio input "true"
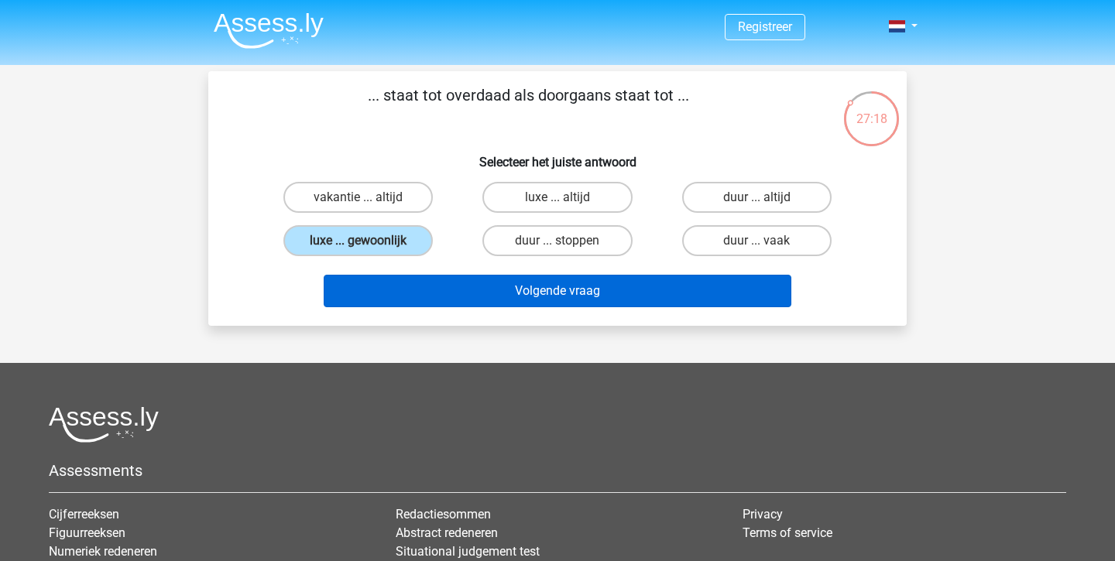
click at [547, 280] on button "Volgende vraag" at bounding box center [558, 291] width 468 height 33
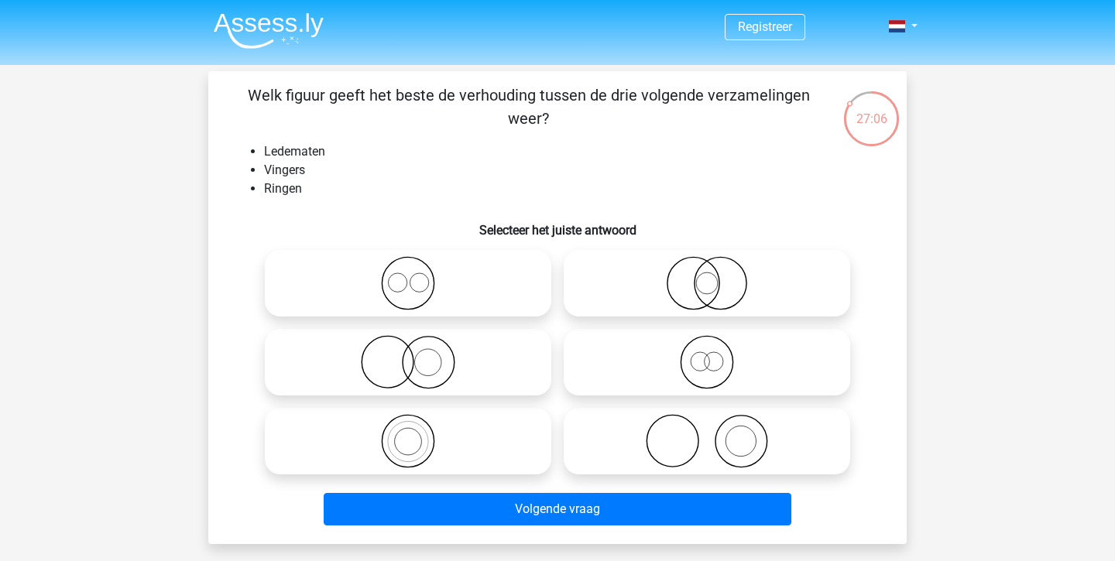
click at [468, 435] on icon at bounding box center [408, 441] width 274 height 54
click at [418, 434] on input "radio" at bounding box center [413, 429] width 10 height 10
radio input "true"
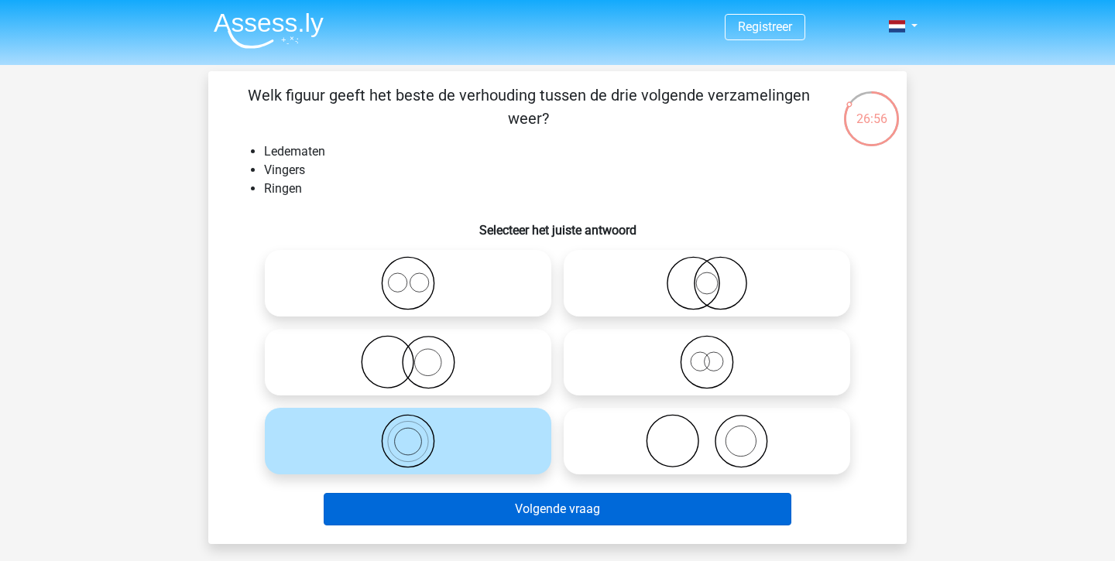
click at [520, 509] on button "Volgende vraag" at bounding box center [558, 509] width 468 height 33
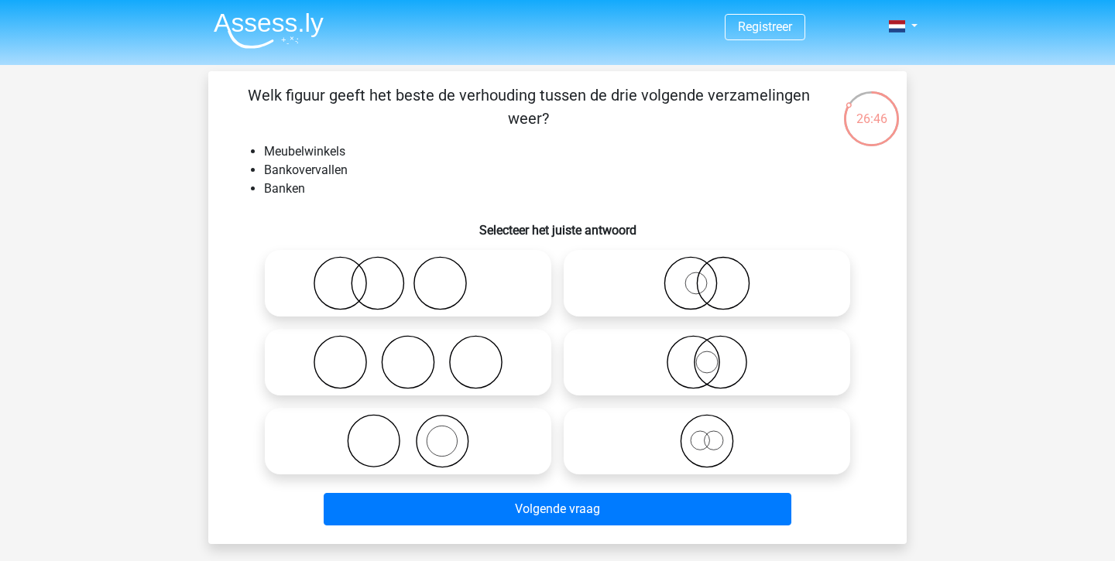
click at [431, 331] on label at bounding box center [408, 362] width 287 height 67
click at [418, 345] on input "radio" at bounding box center [413, 350] width 10 height 10
radio input "true"
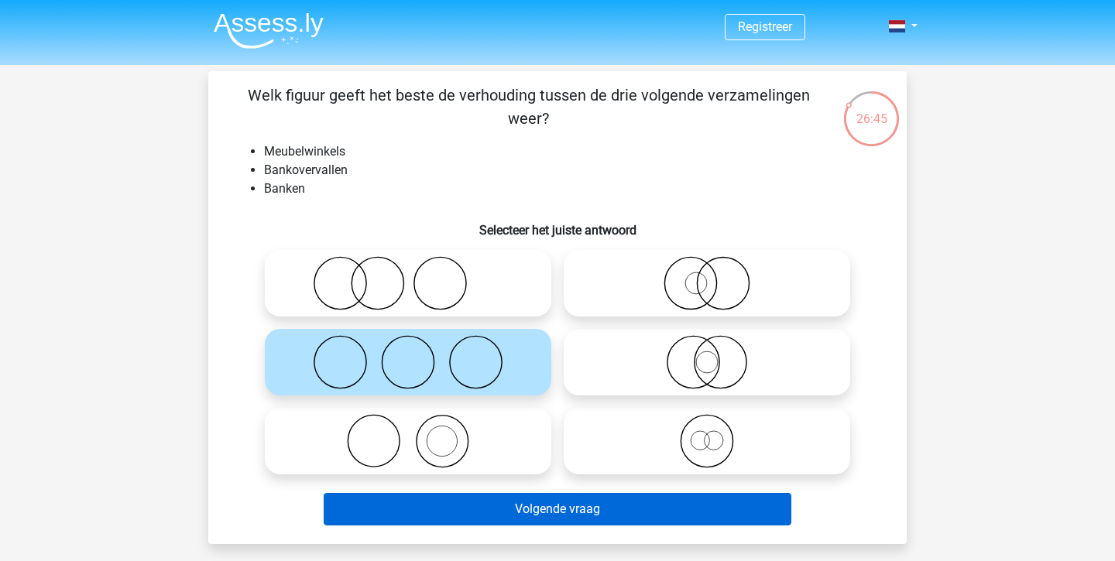
click at [491, 496] on button "Volgende vraag" at bounding box center [558, 509] width 468 height 33
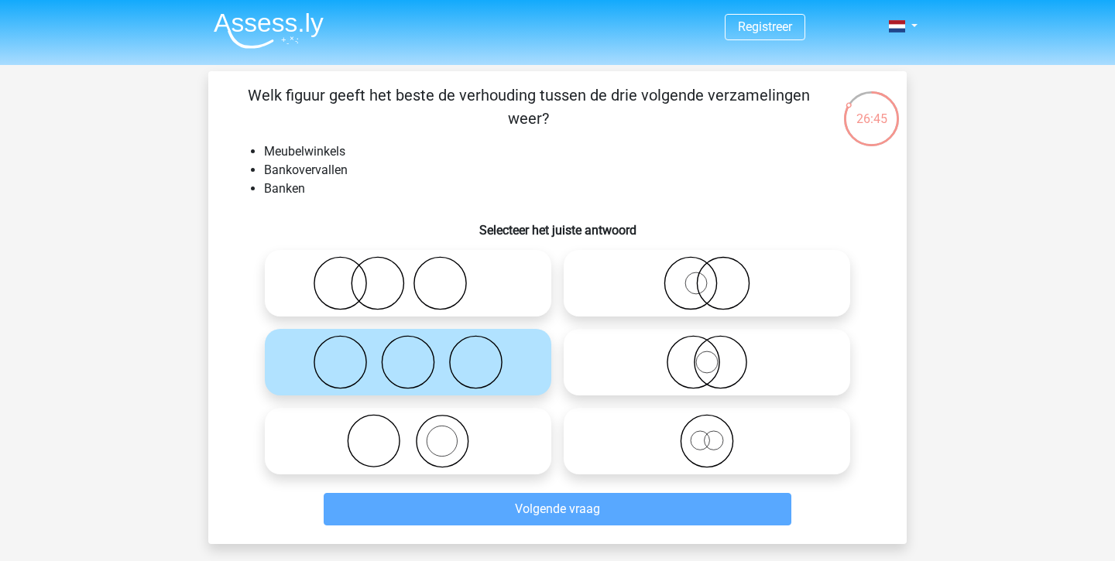
scroll to position [71, 0]
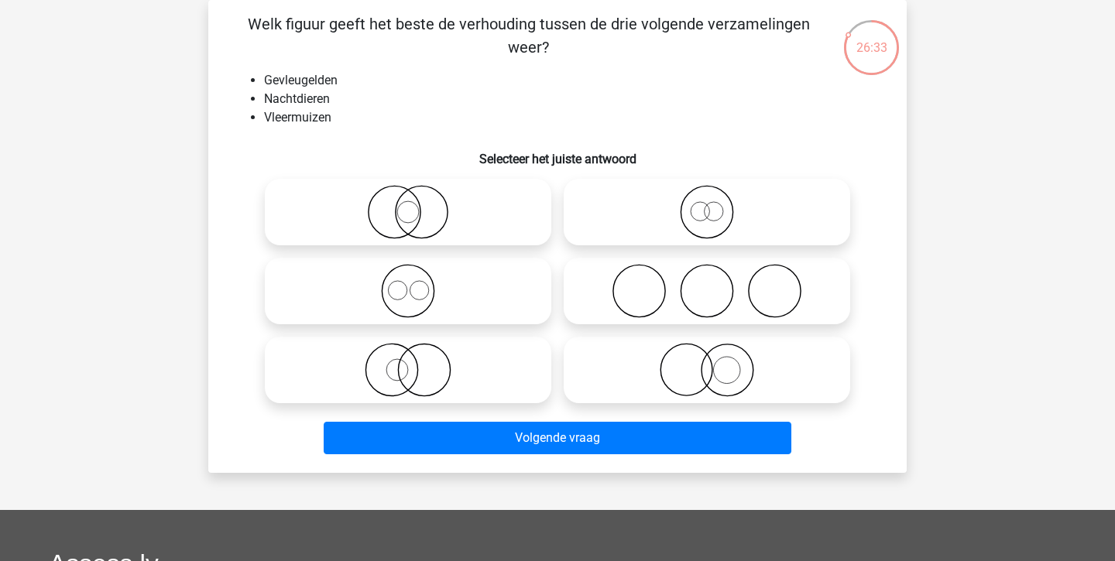
click at [475, 211] on icon at bounding box center [408, 212] width 274 height 54
click at [418, 204] on input "radio" at bounding box center [413, 199] width 10 height 10
radio input "true"
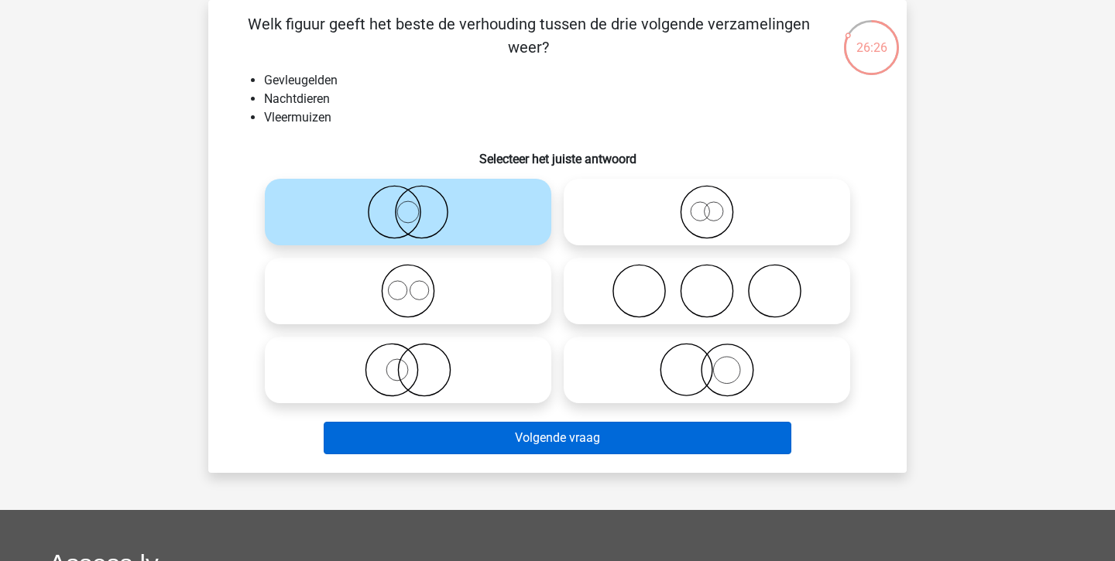
click at [510, 447] on button "Volgende vraag" at bounding box center [558, 438] width 468 height 33
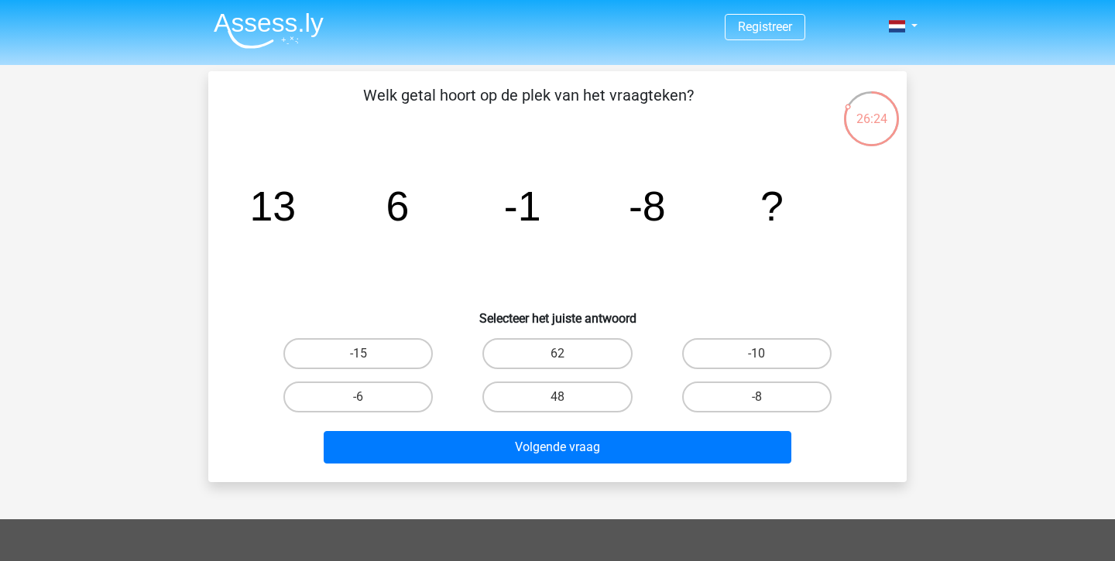
scroll to position [0, 0]
click at [400, 362] on label "-15" at bounding box center [357, 353] width 149 height 31
click at [369, 362] on input "-15" at bounding box center [364, 359] width 10 height 10
radio input "true"
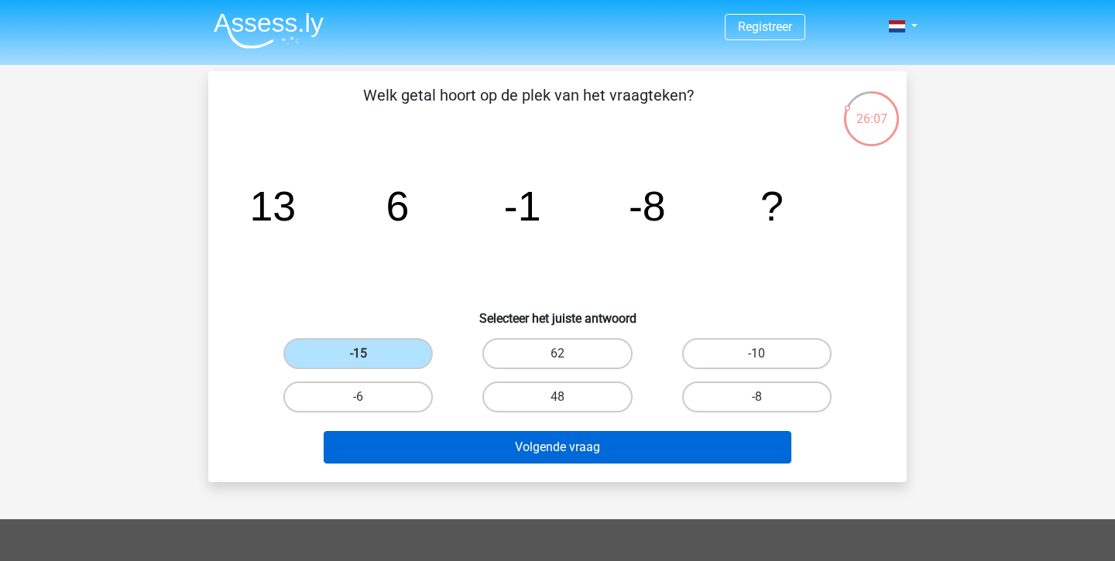
click at [473, 462] on button "Volgende vraag" at bounding box center [558, 447] width 468 height 33
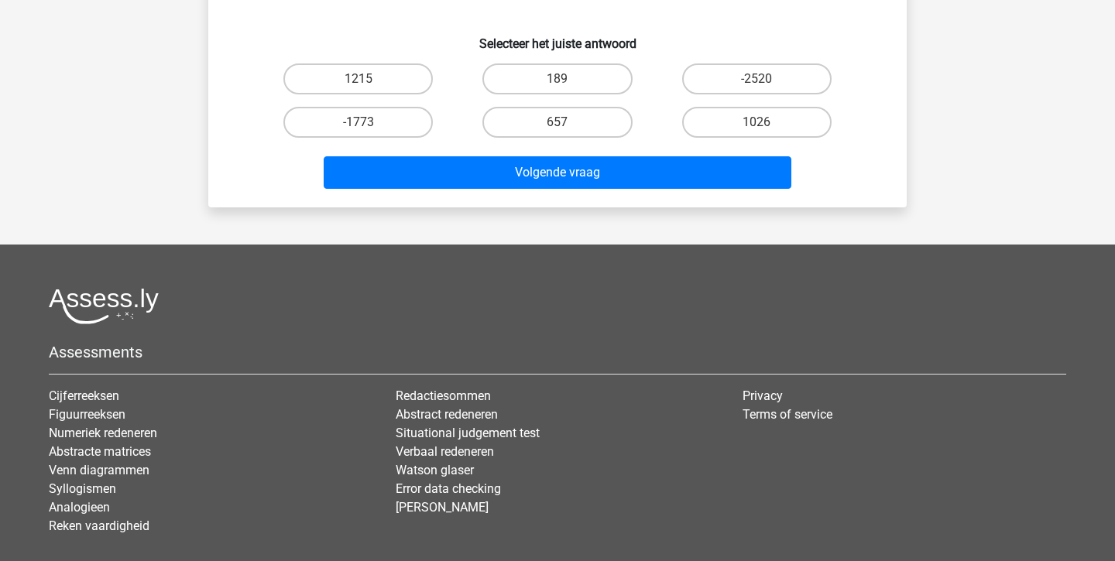
scroll to position [268, 0]
